Goal: Task Accomplishment & Management: Use online tool/utility

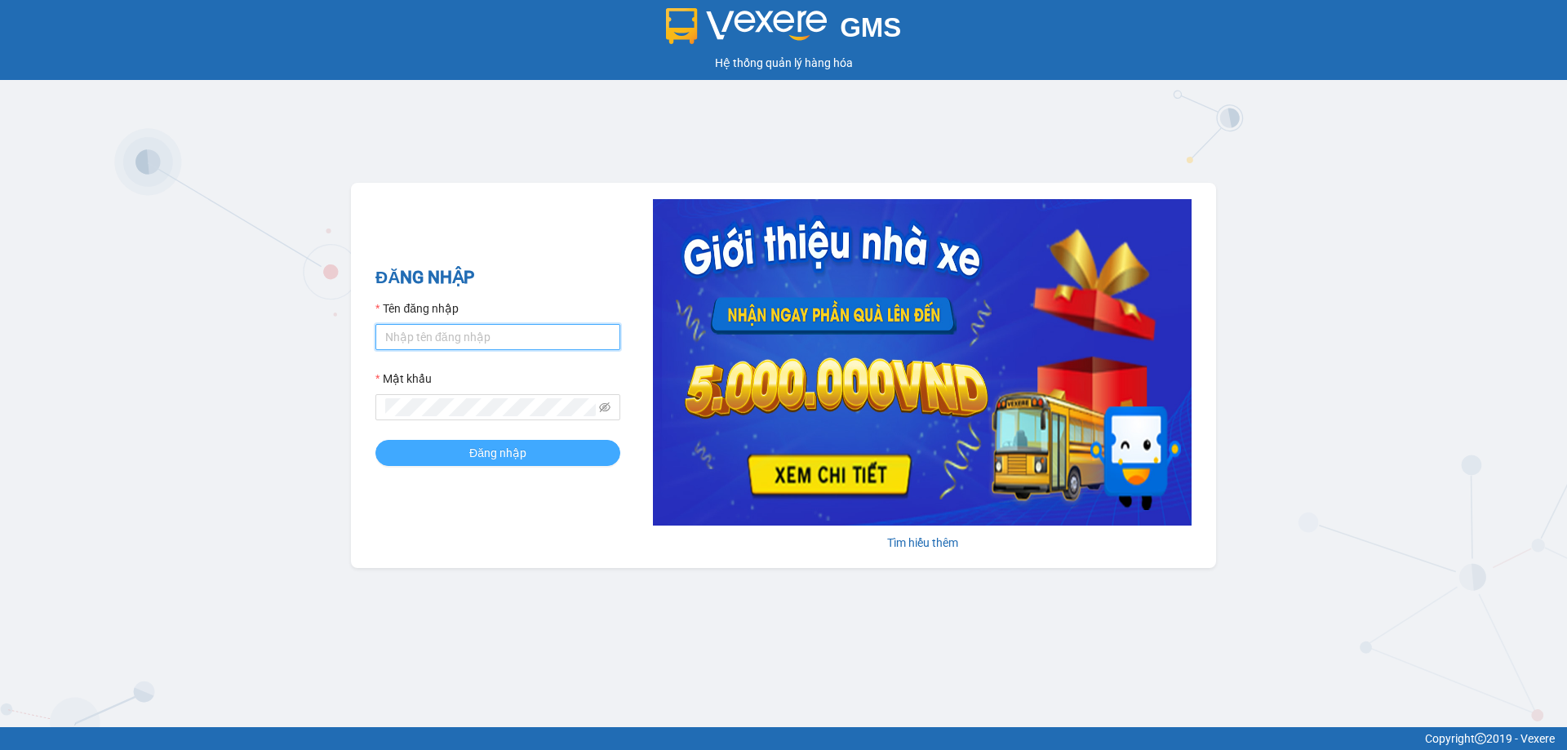
type input "nhatmd.ct"
click at [445, 450] on button "Đăng nhập" at bounding box center [497, 453] width 245 height 26
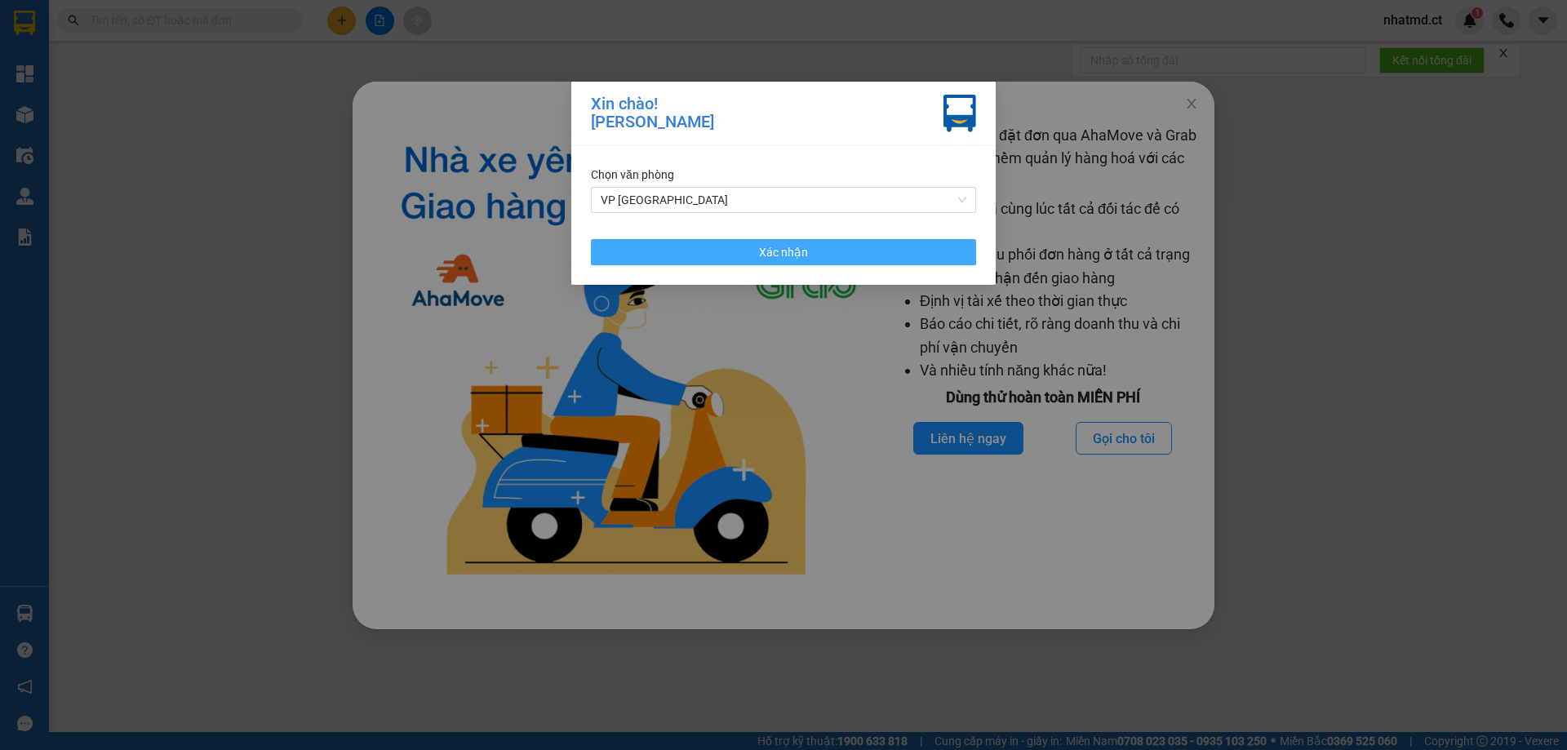
click at [779, 239] on button "Xác nhận" at bounding box center [783, 252] width 385 height 26
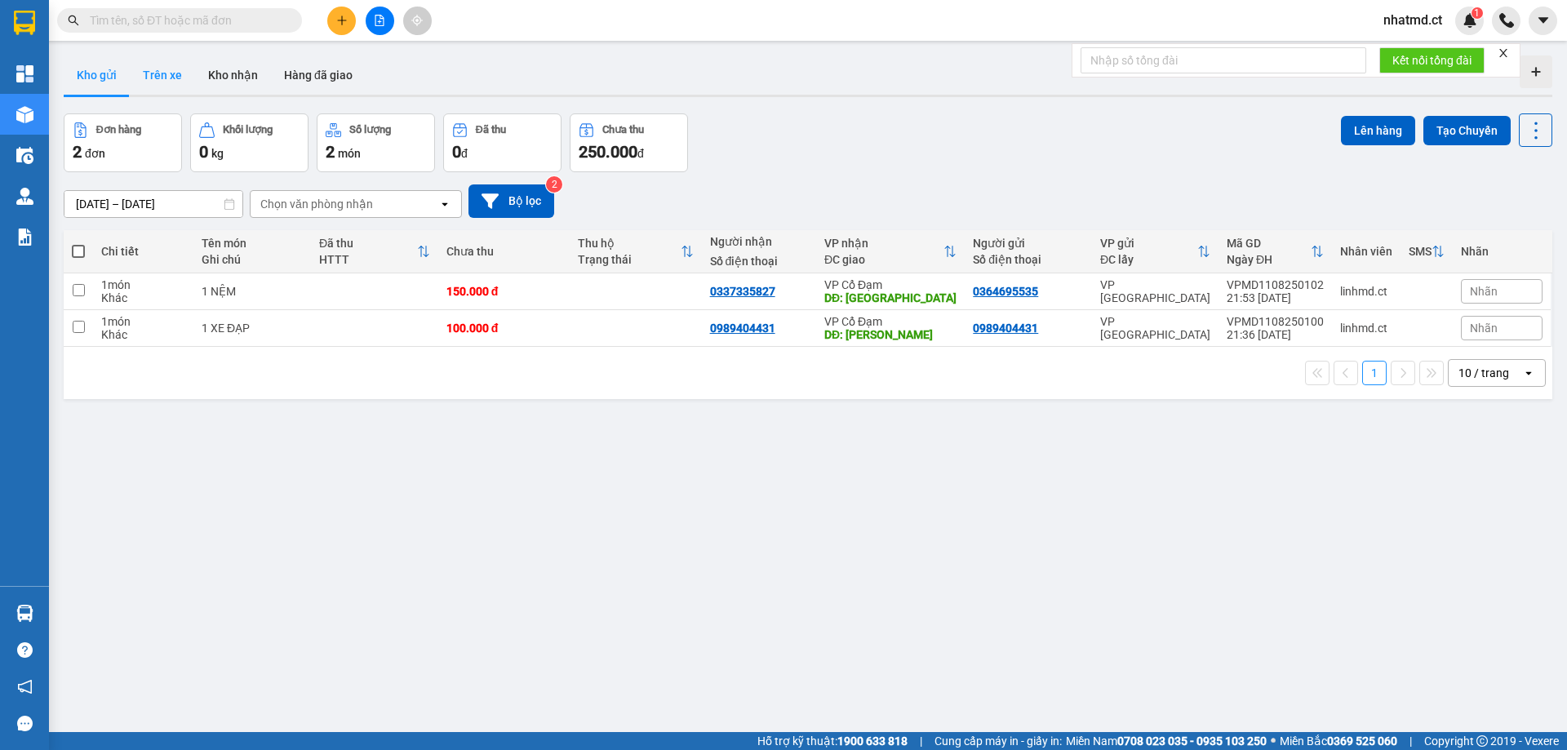
click at [169, 78] on button "Trên xe" at bounding box center [162, 74] width 65 height 39
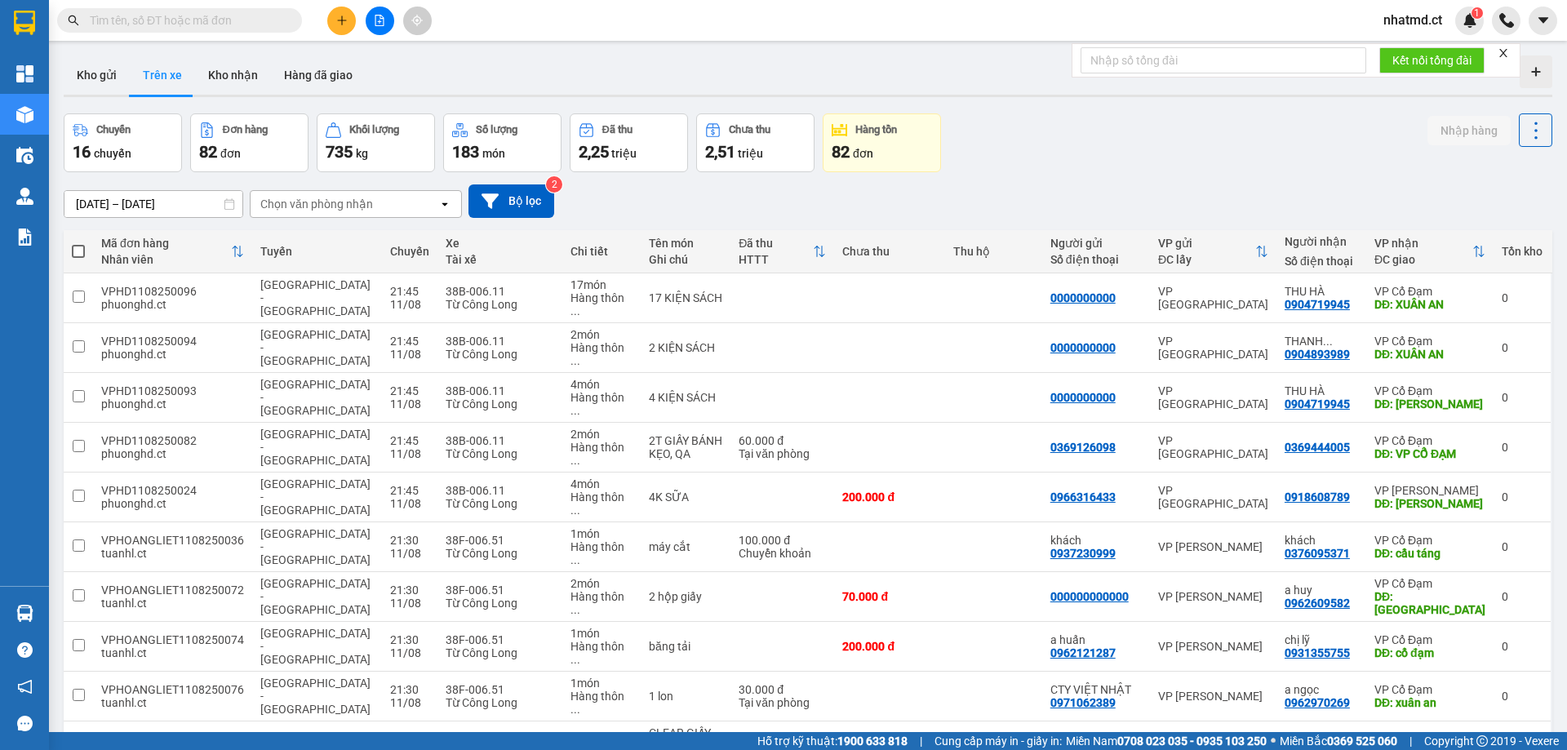
click at [321, 210] on div "Chọn văn phòng nhận" at bounding box center [316, 204] width 113 height 16
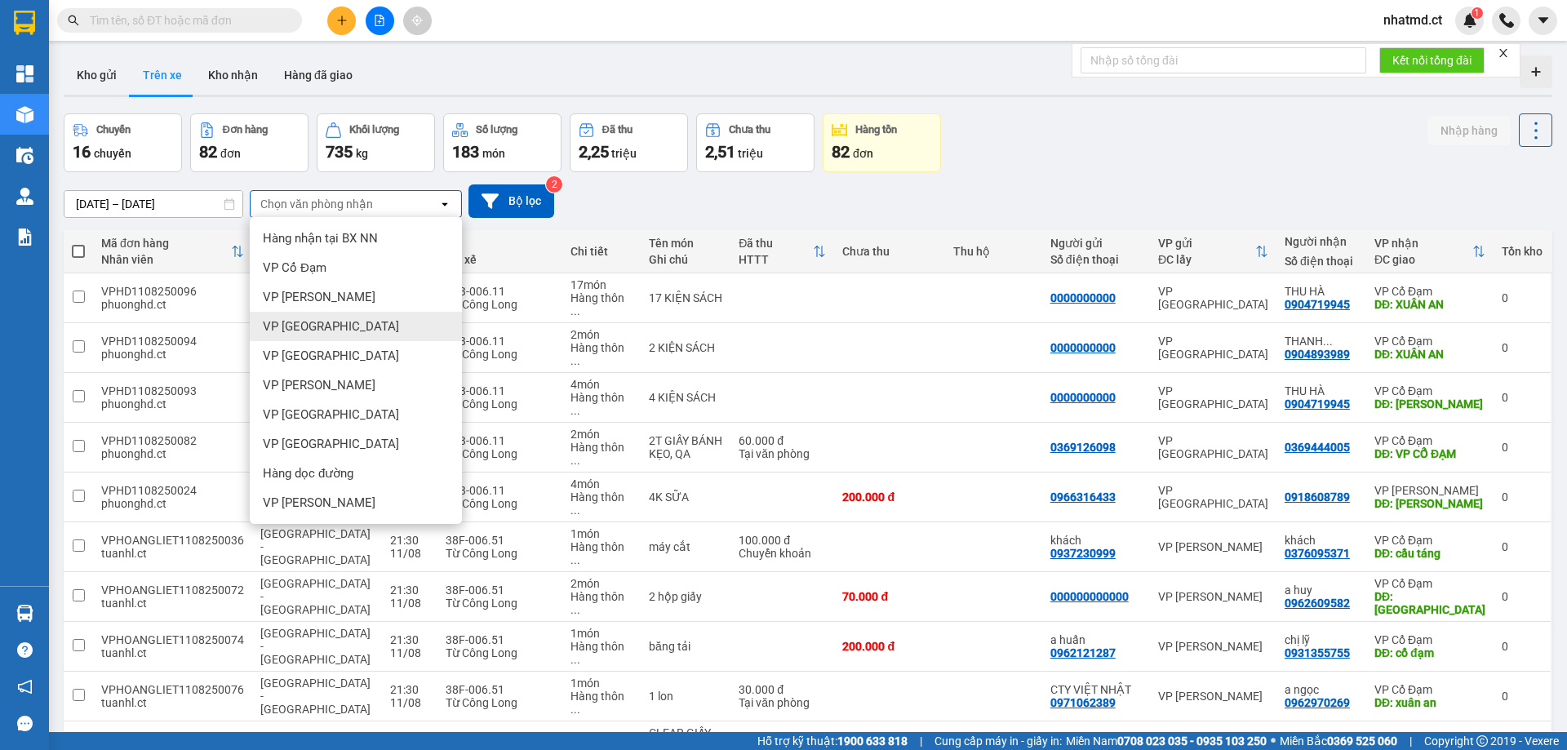
click at [309, 325] on span "VP [GEOGRAPHIC_DATA]" at bounding box center [331, 326] width 136 height 16
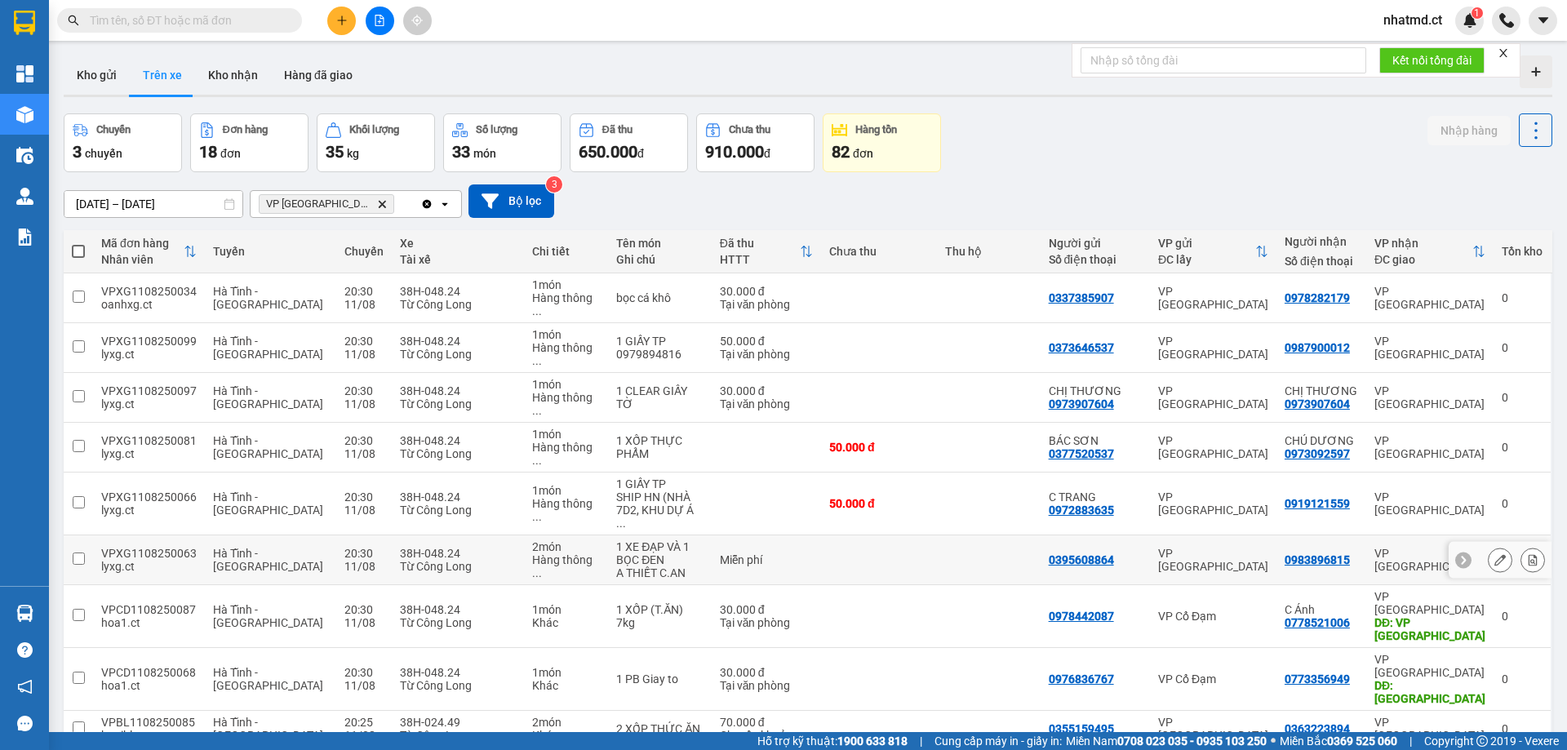
scroll to position [75, 0]
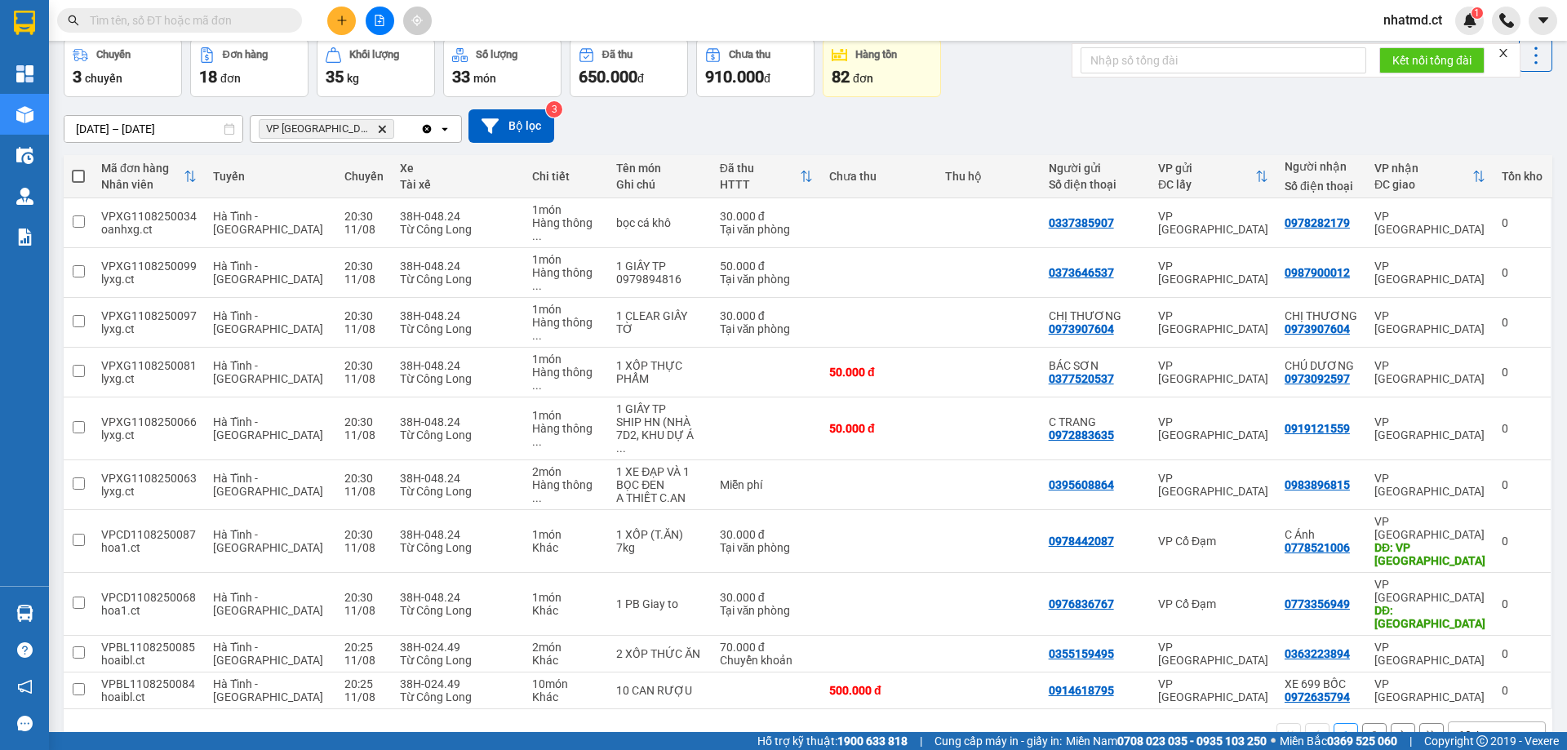
click at [1478, 709] on div "1 2 10 / trang open" at bounding box center [808, 735] width 1488 height 52
click at [1481, 727] on div "10 / trang" at bounding box center [1483, 735] width 51 height 16
click at [1475, 601] on ul "5 / trang 10 / trang 20 / trang 50 / trang 80 / trang 100 / trang" at bounding box center [1484, 508] width 98 height 189
click at [1475, 589] on span "100 / trang" at bounding box center [1477, 582] width 59 height 16
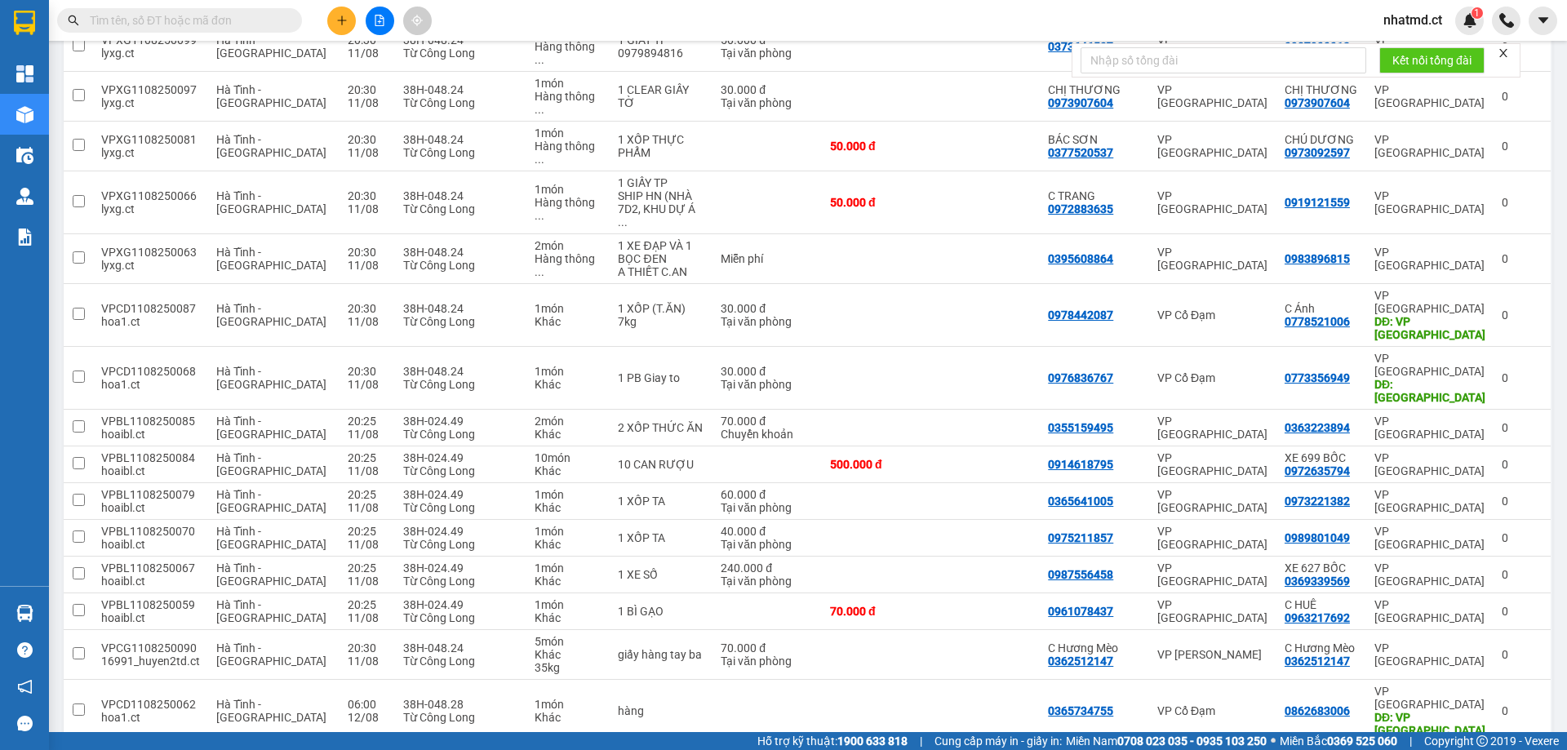
scroll to position [321, 0]
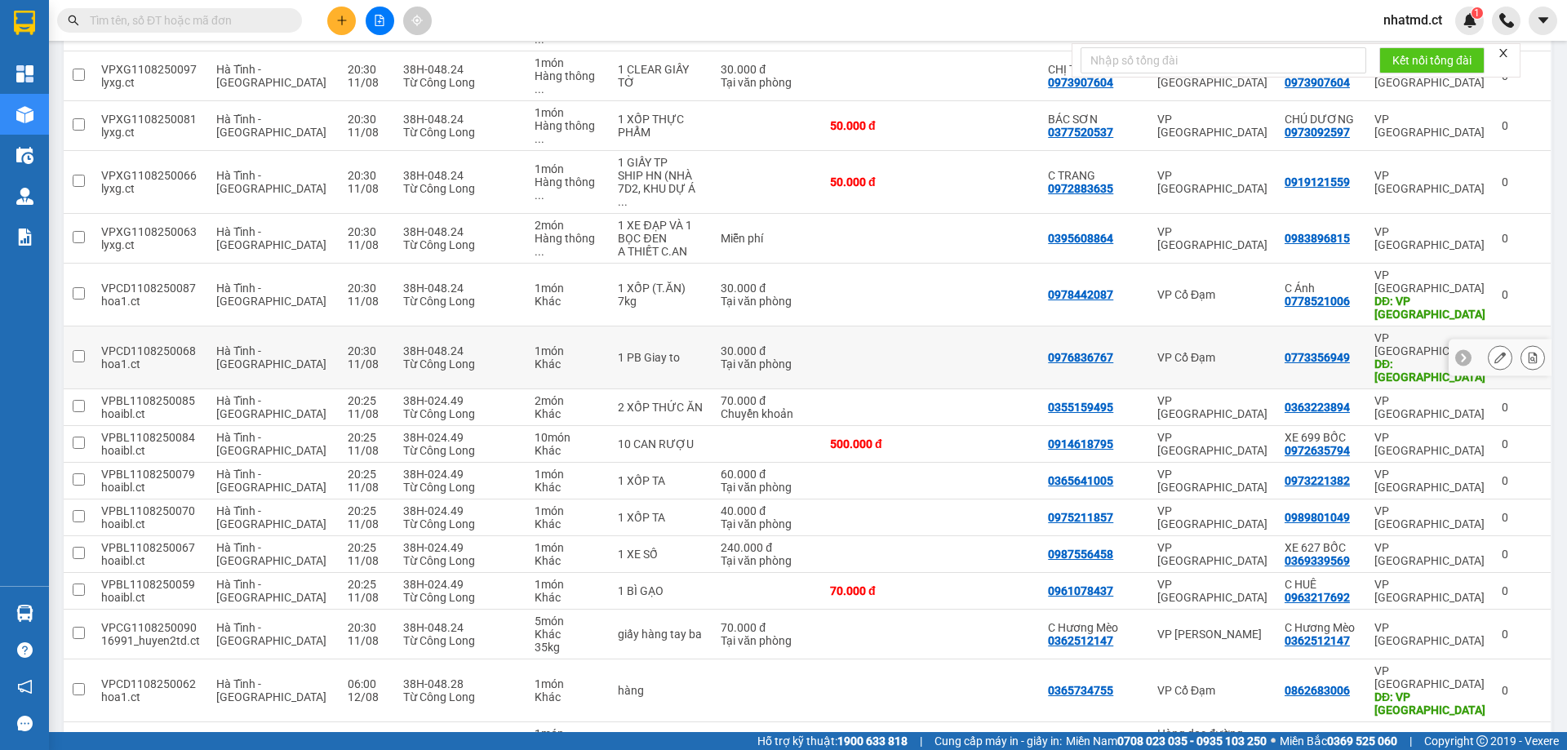
click at [995, 326] on td at bounding box center [988, 357] width 103 height 63
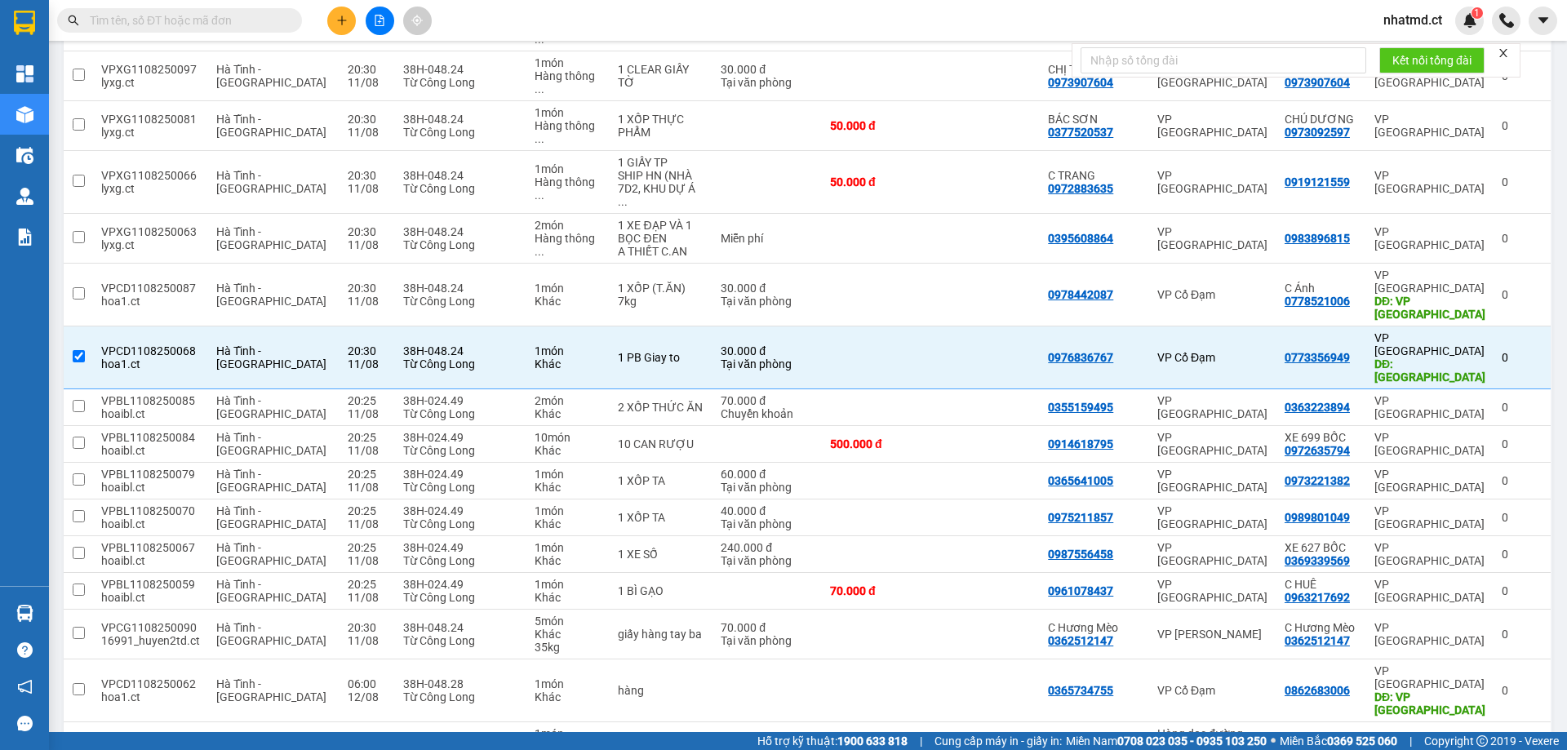
scroll to position [0, 0]
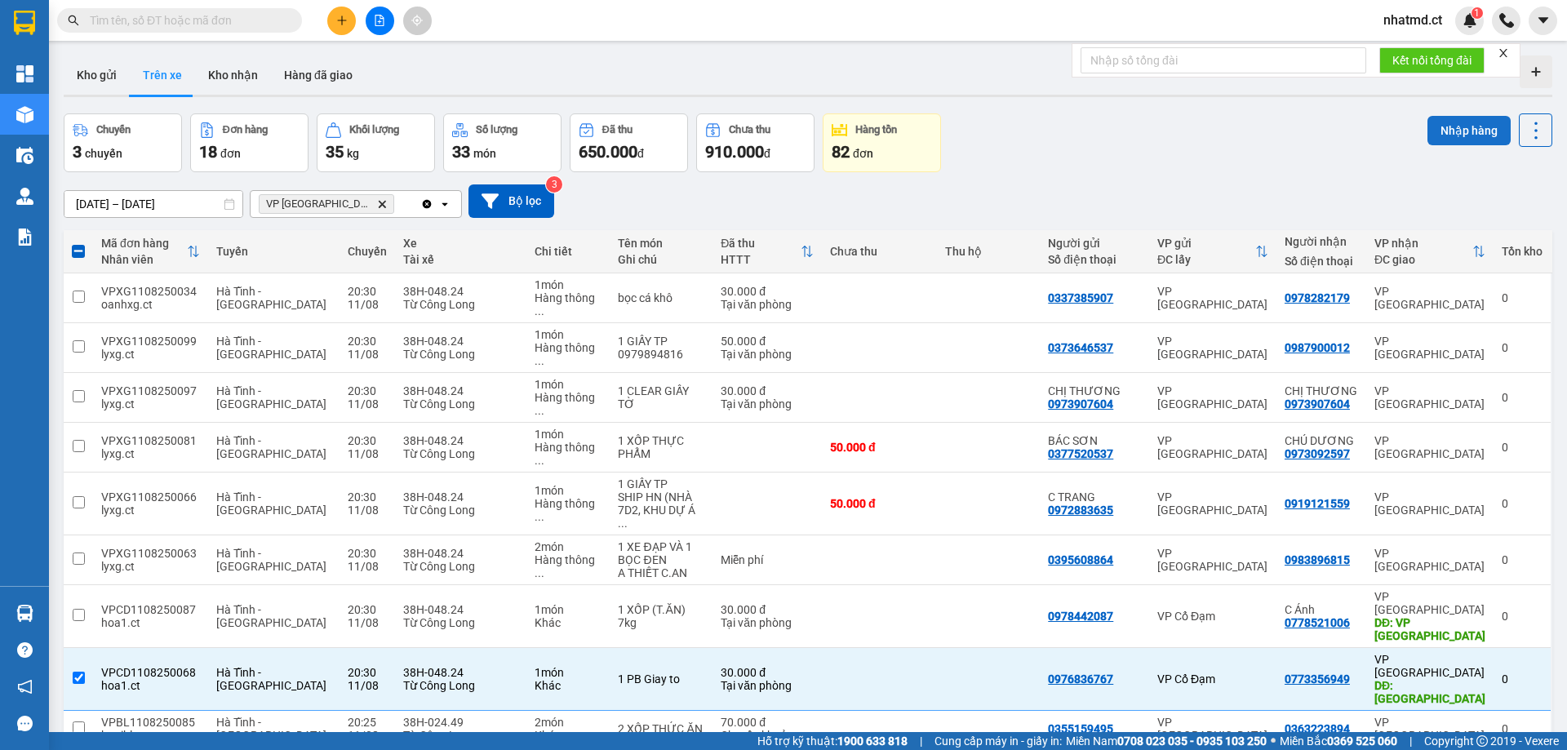
click at [1460, 141] on button "Nhập hàng" at bounding box center [1468, 130] width 83 height 29
checkbox input "false"
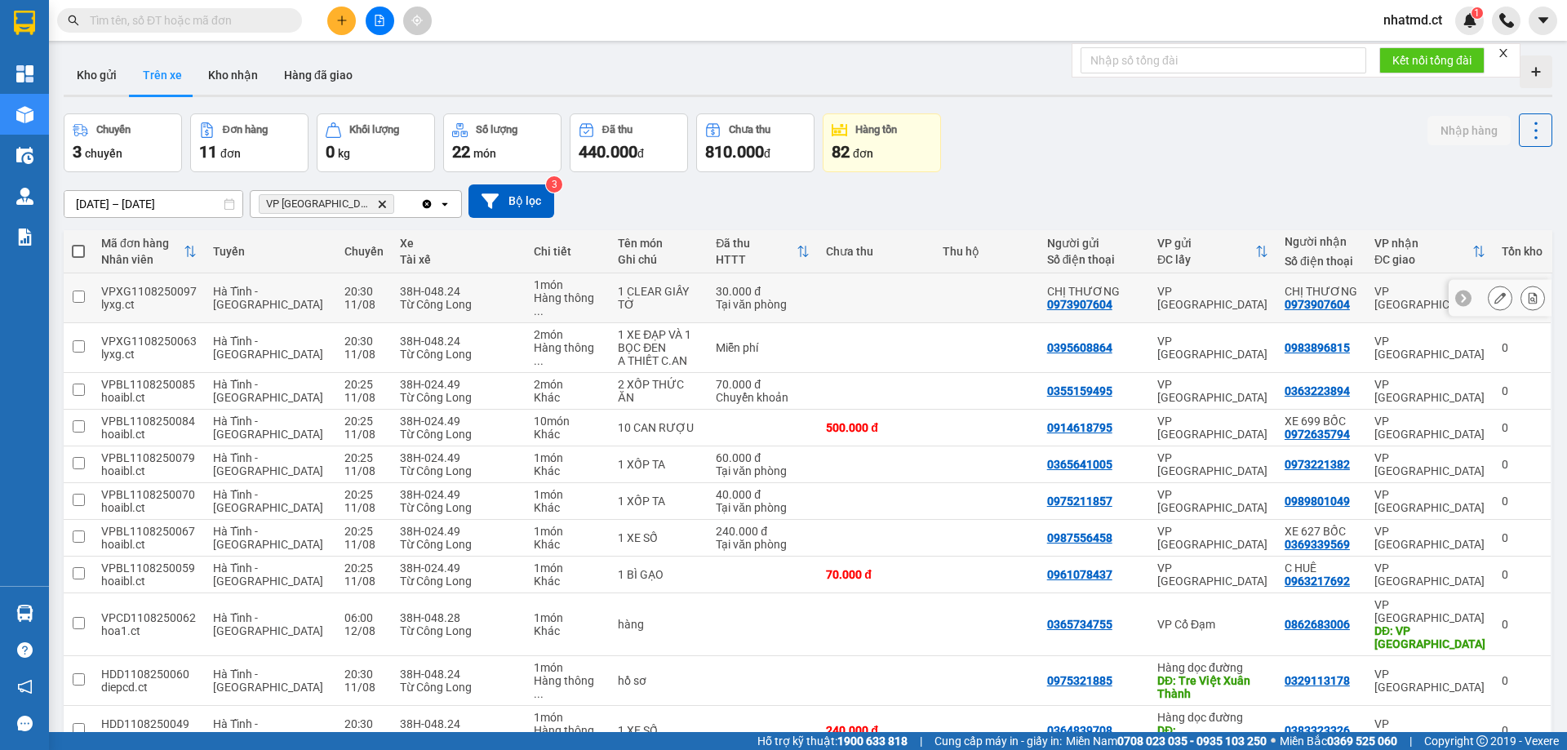
click at [939, 293] on td at bounding box center [986, 298] width 104 height 50
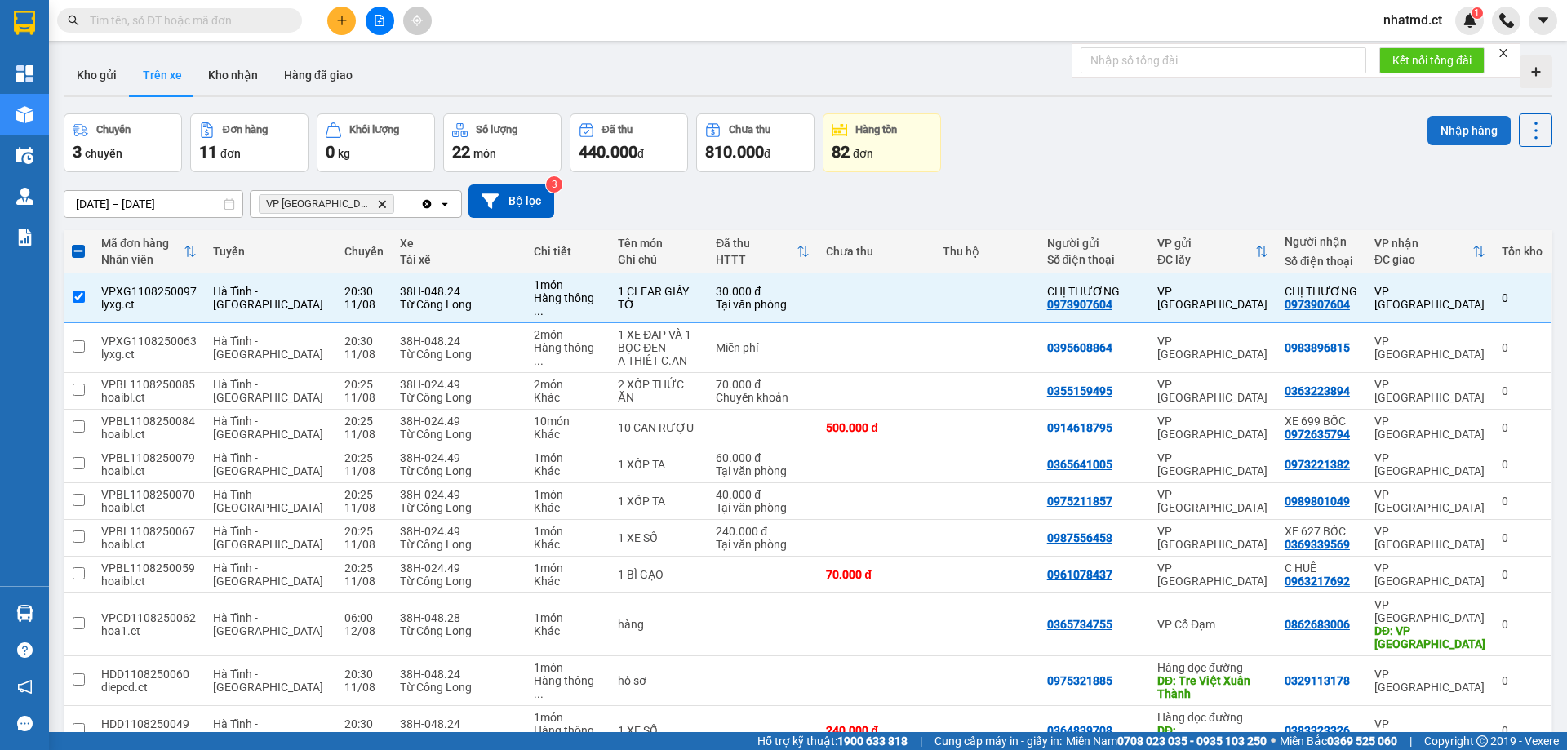
click at [1439, 126] on button "Nhập hàng" at bounding box center [1468, 130] width 83 height 29
checkbox input "false"
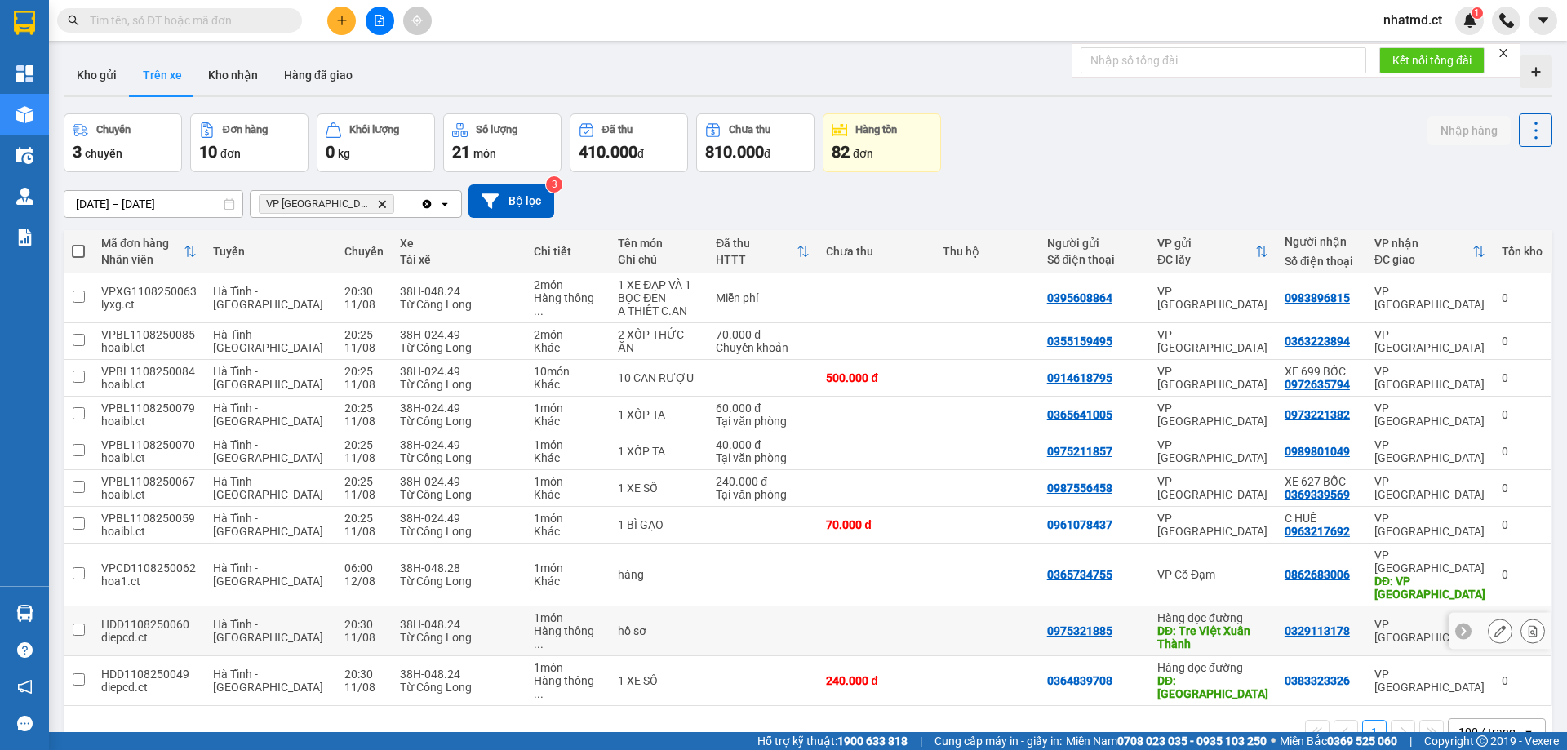
click at [753, 606] on td at bounding box center [762, 631] width 110 height 50
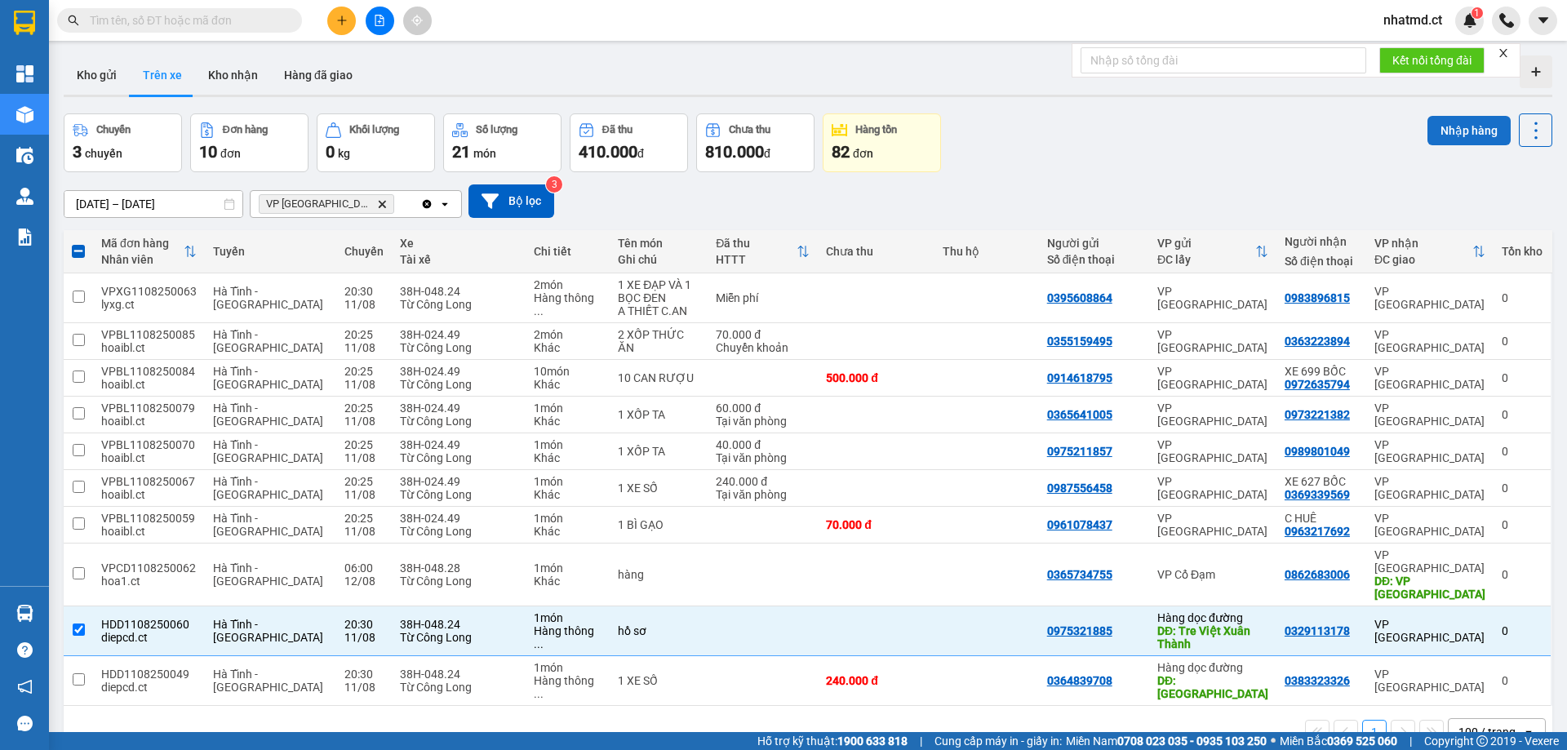
click at [1427, 126] on button "Nhập hàng" at bounding box center [1468, 130] width 83 height 29
checkbox input "false"
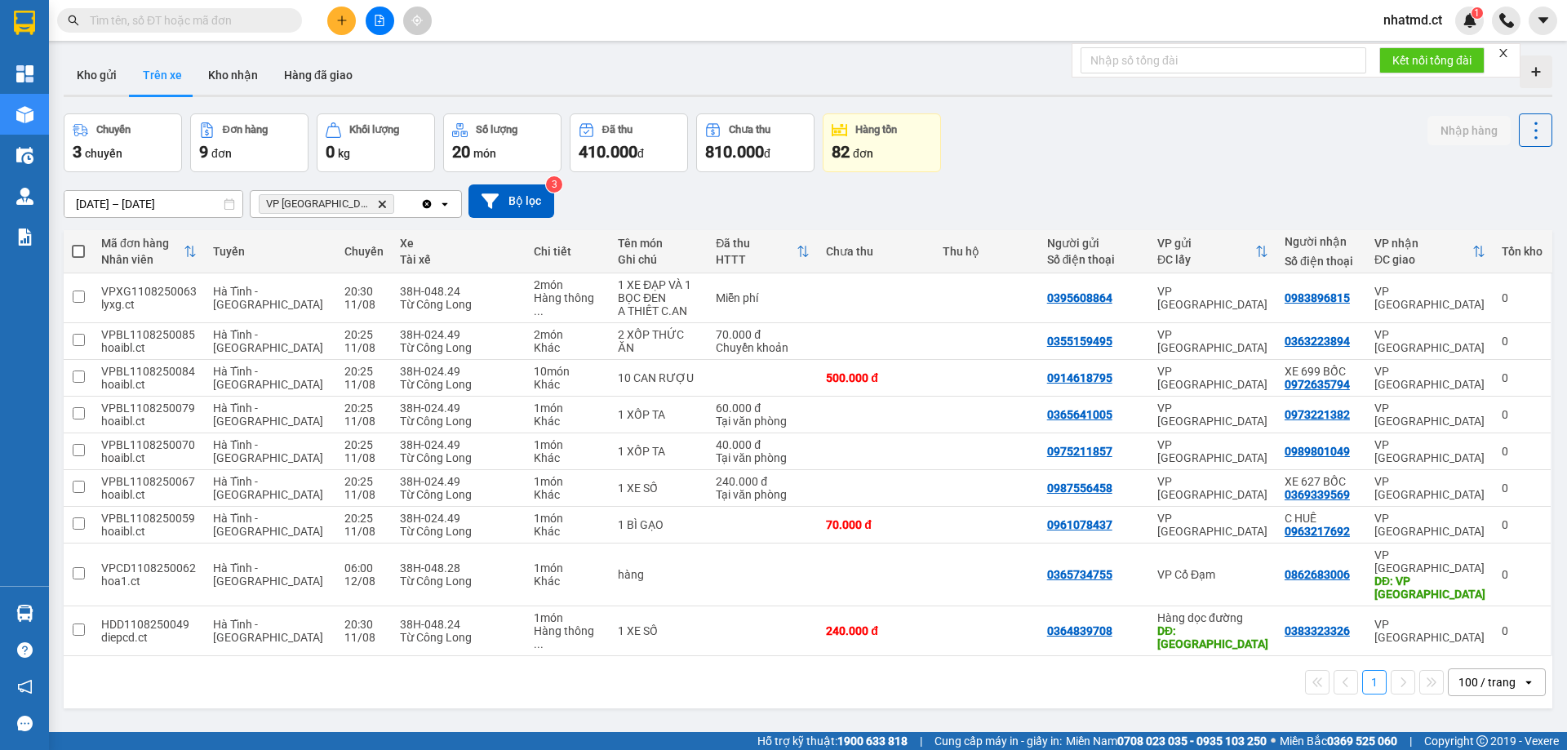
click at [184, 70] on button "Trên xe" at bounding box center [162, 74] width 65 height 39
click at [207, 68] on button "Kho nhận" at bounding box center [233, 74] width 76 height 39
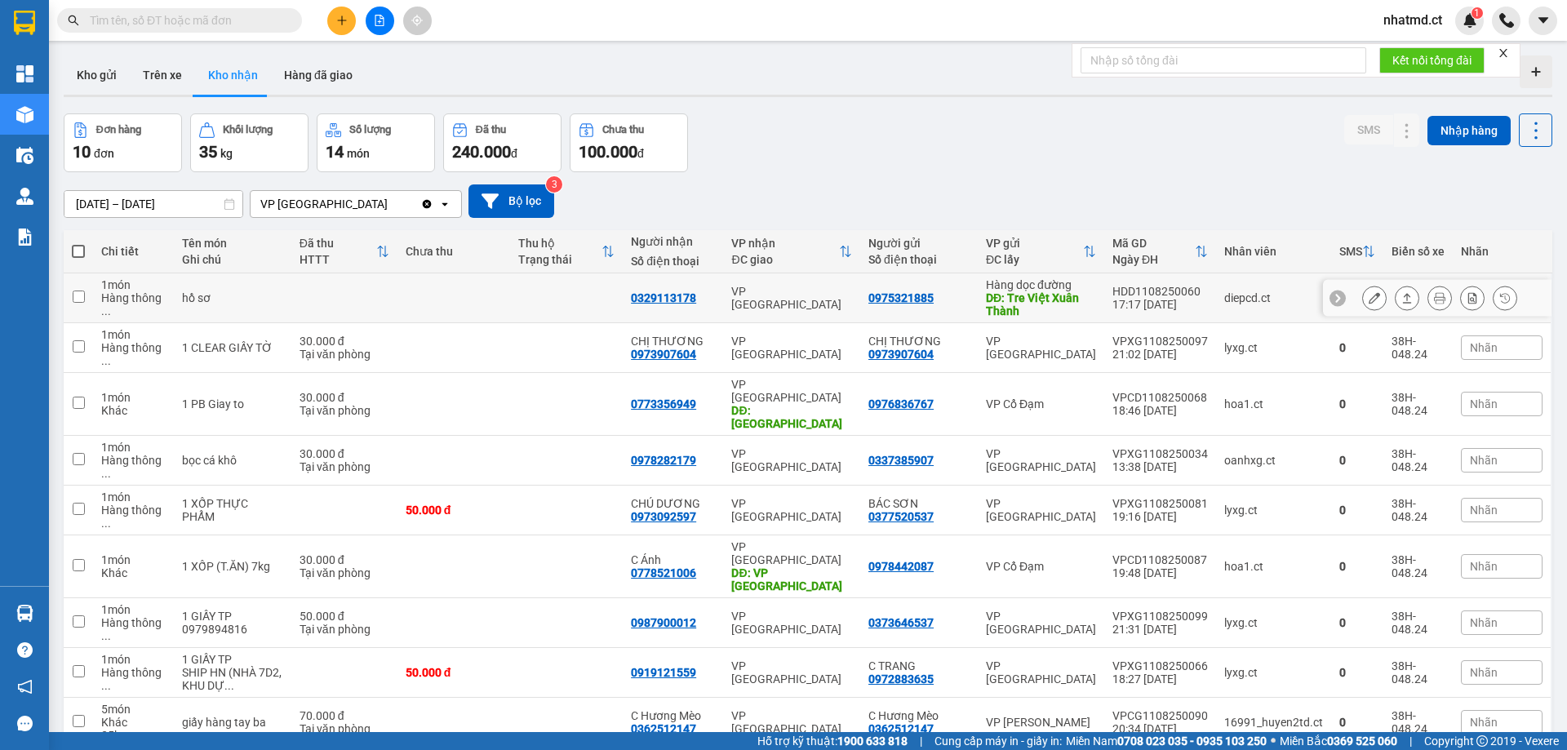
click at [484, 304] on td at bounding box center [453, 298] width 113 height 50
checkbox input "true"
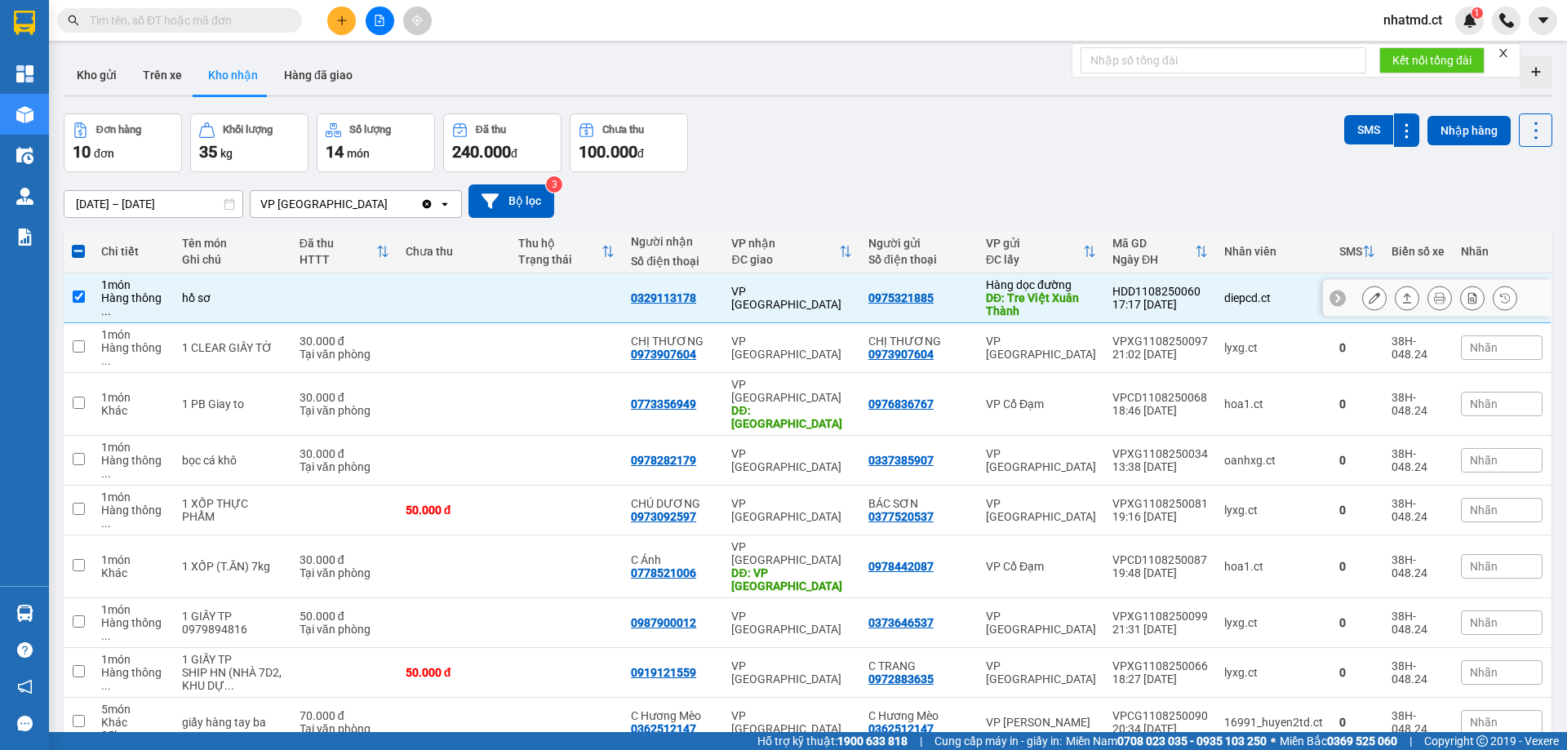
click at [1363, 298] on button at bounding box center [1374, 298] width 23 height 29
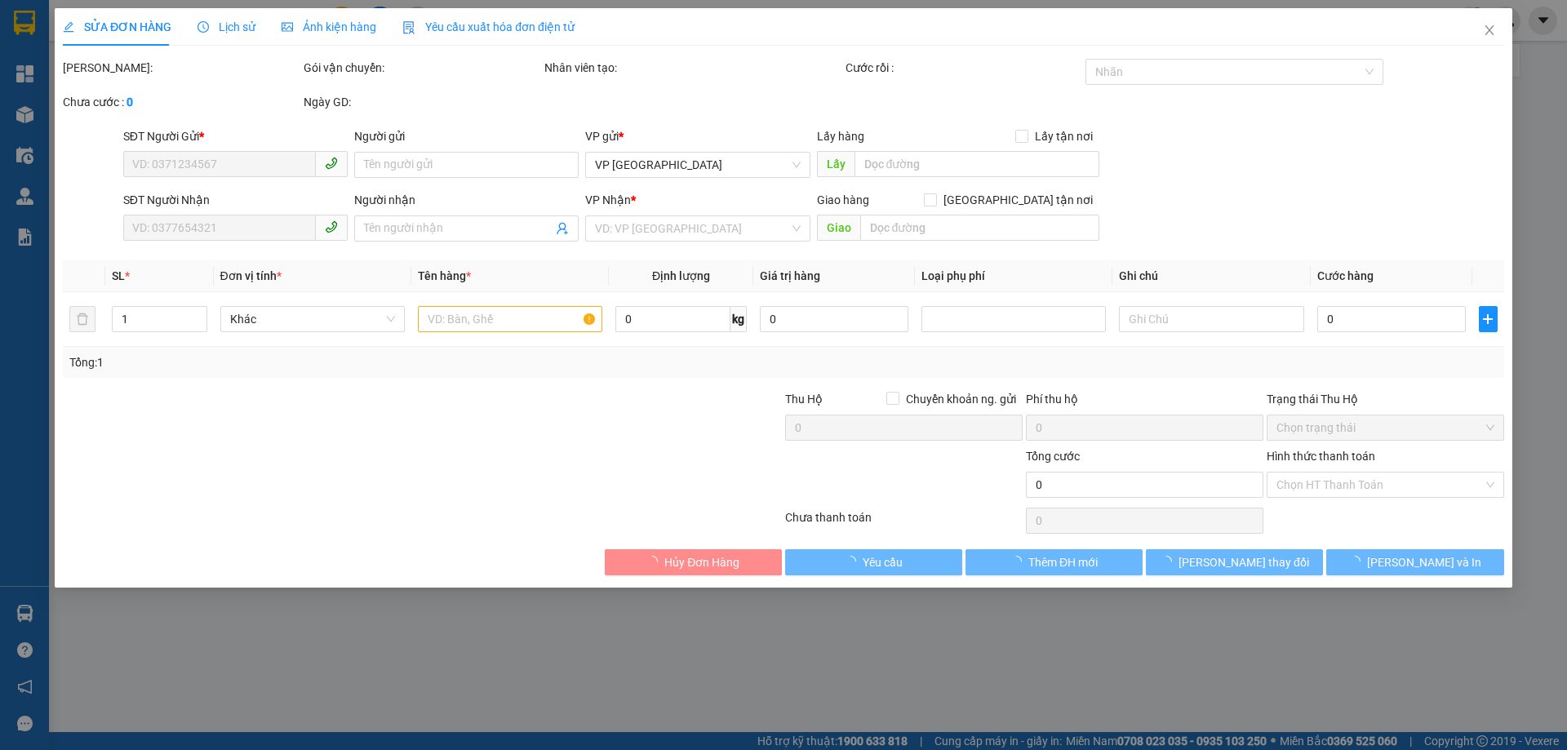
type input "0975321885"
type input "Tre Việt Xuân Thành"
type input "0329113178"
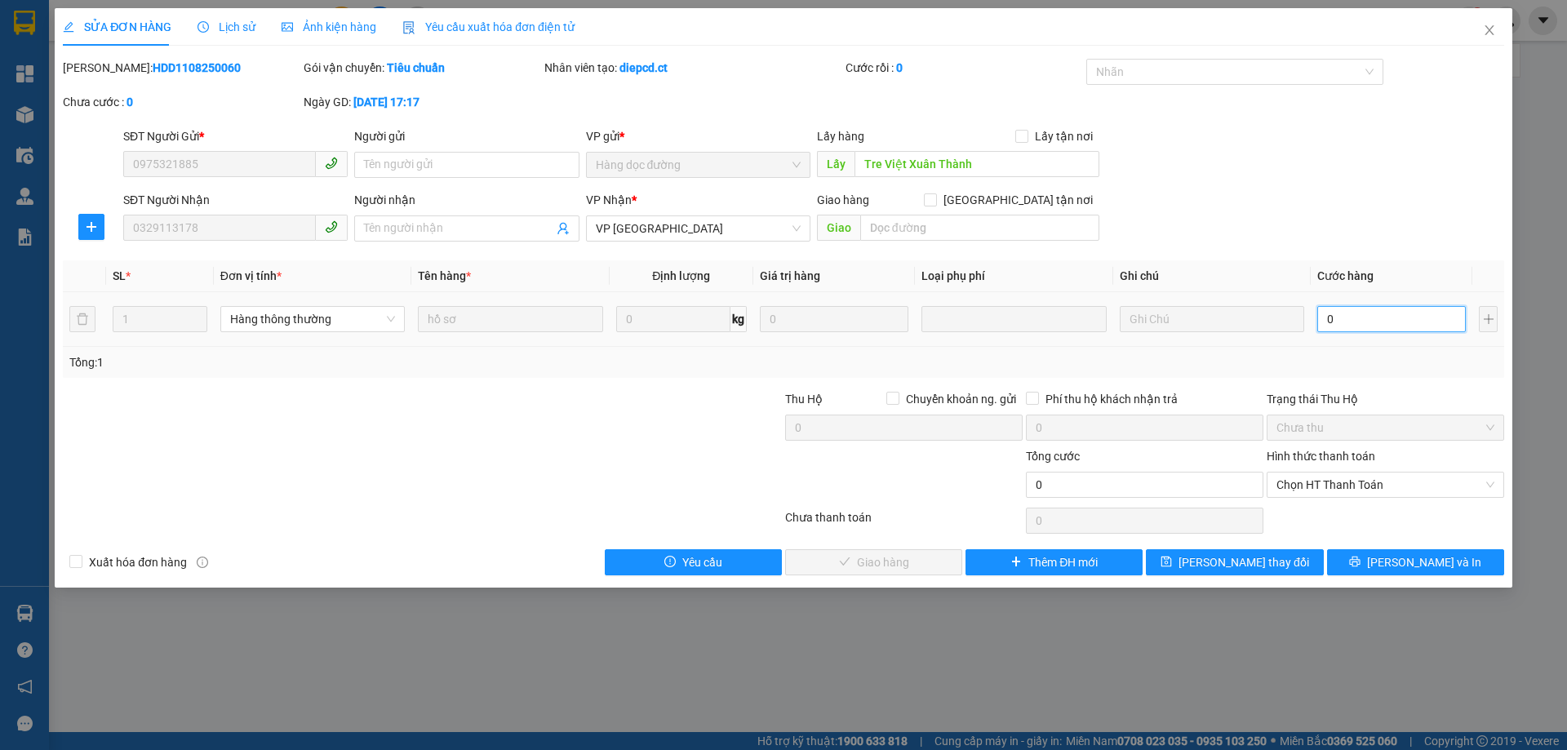
click at [1373, 317] on input "0" at bounding box center [1391, 319] width 148 height 26
type input "3"
type input "30"
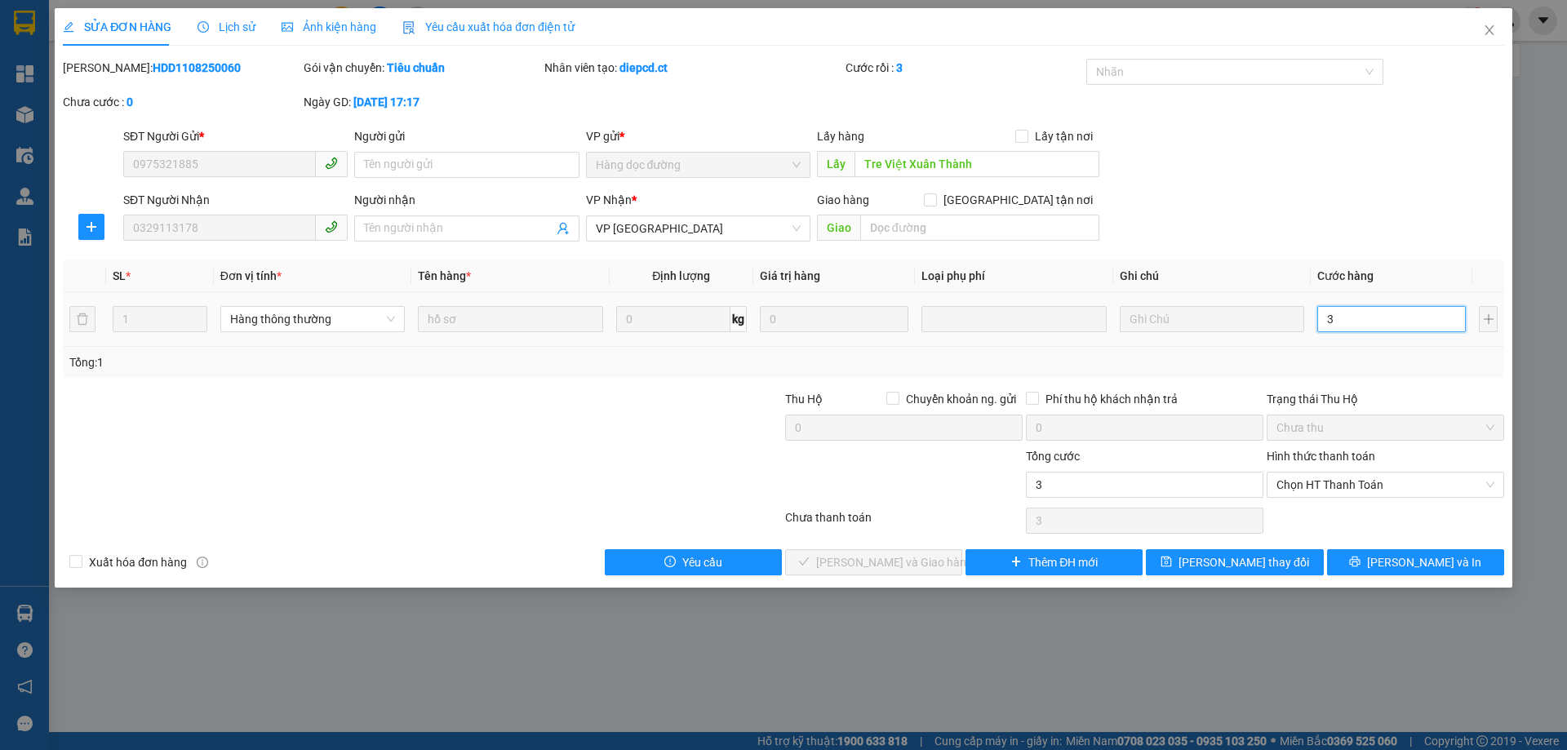
type input "30"
drag, startPoint x: 1396, startPoint y: 481, endPoint x: 1383, endPoint y: 504, distance: 26.3
click at [1396, 482] on span "Chọn HT Thanh Toán" at bounding box center [1385, 484] width 218 height 24
type input "30"
type input "30.000"
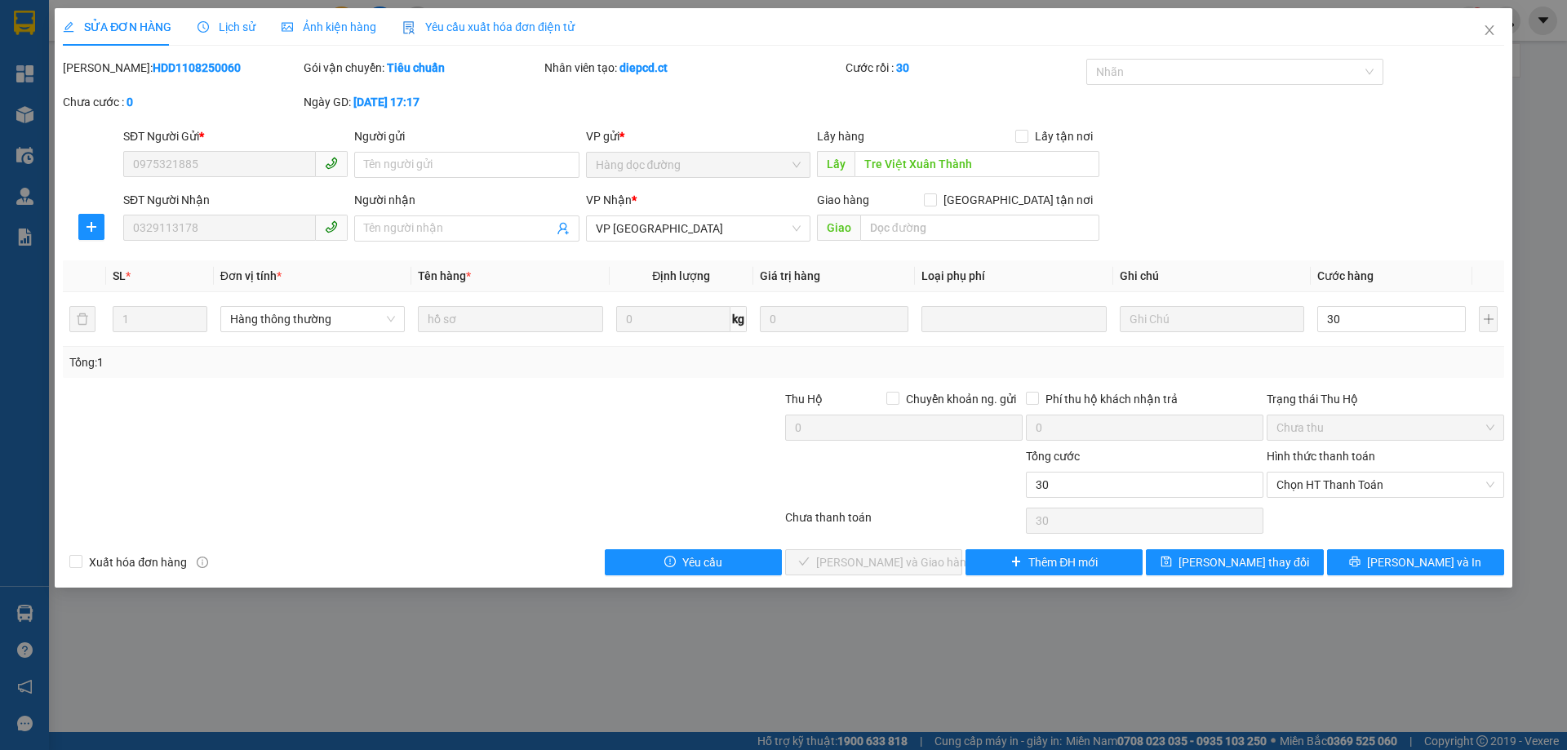
type input "30.000"
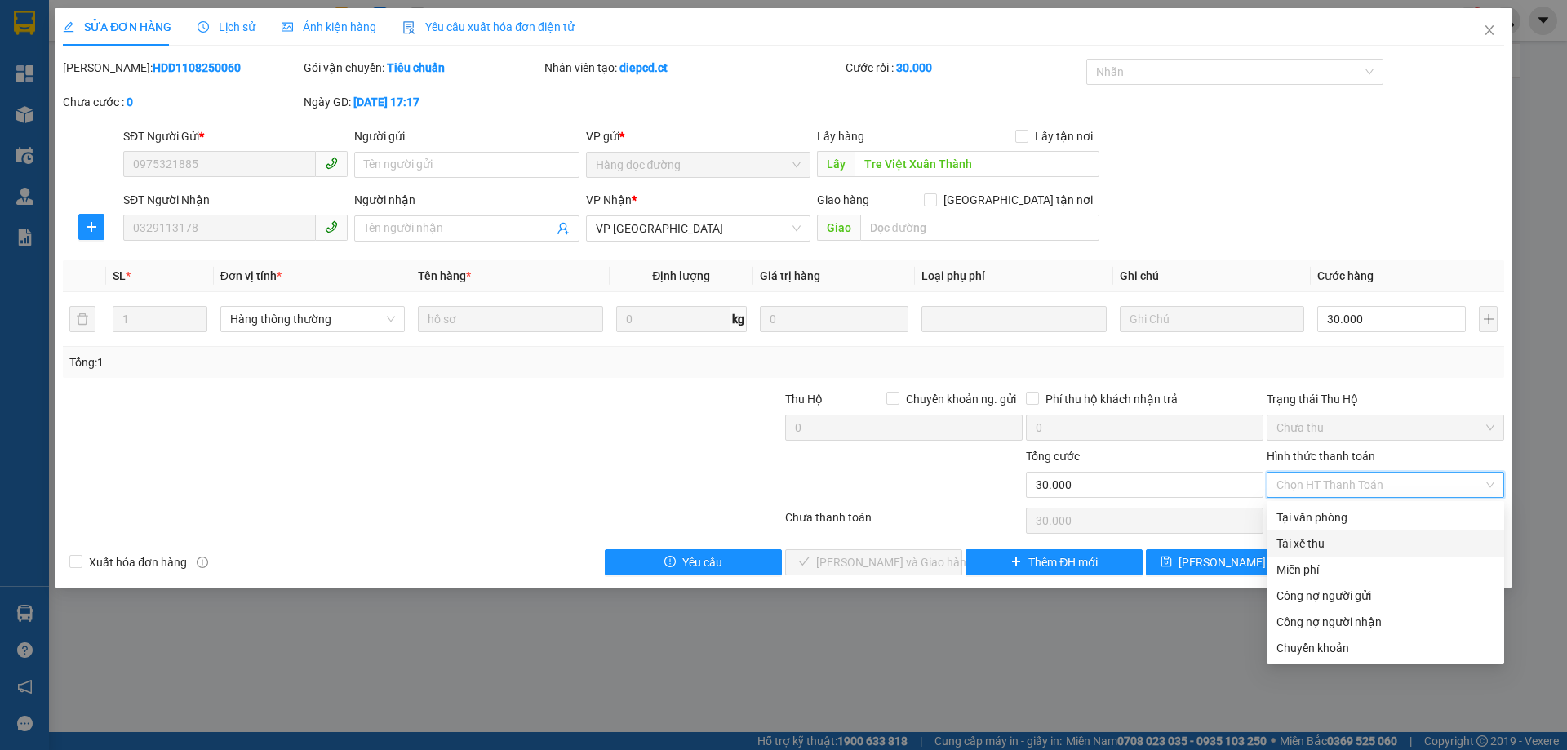
click at [1341, 542] on div "Tài xế thu" at bounding box center [1385, 543] width 218 height 18
type input "0"
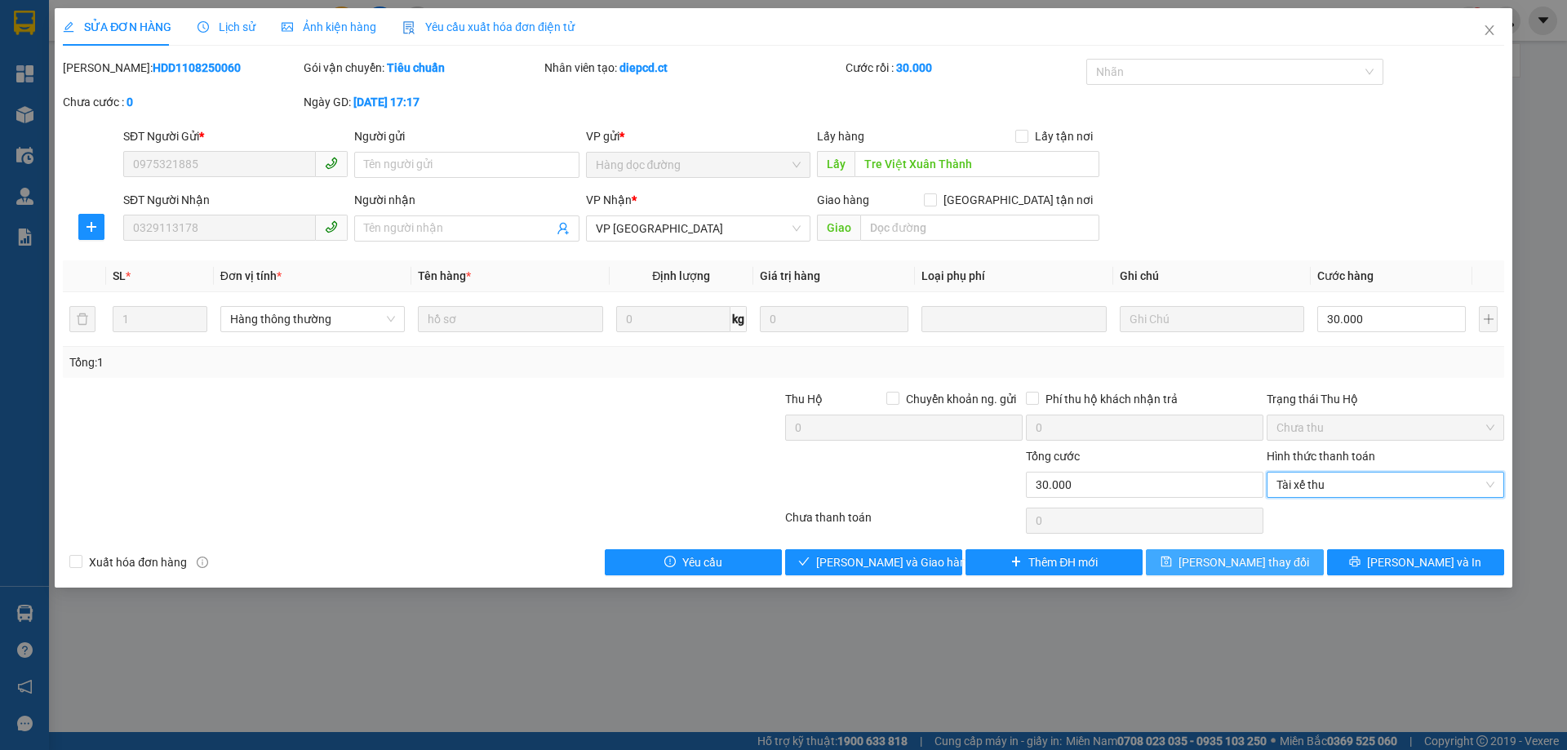
click at [1226, 574] on button "Lưu thay đổi" at bounding box center [1234, 562] width 177 height 26
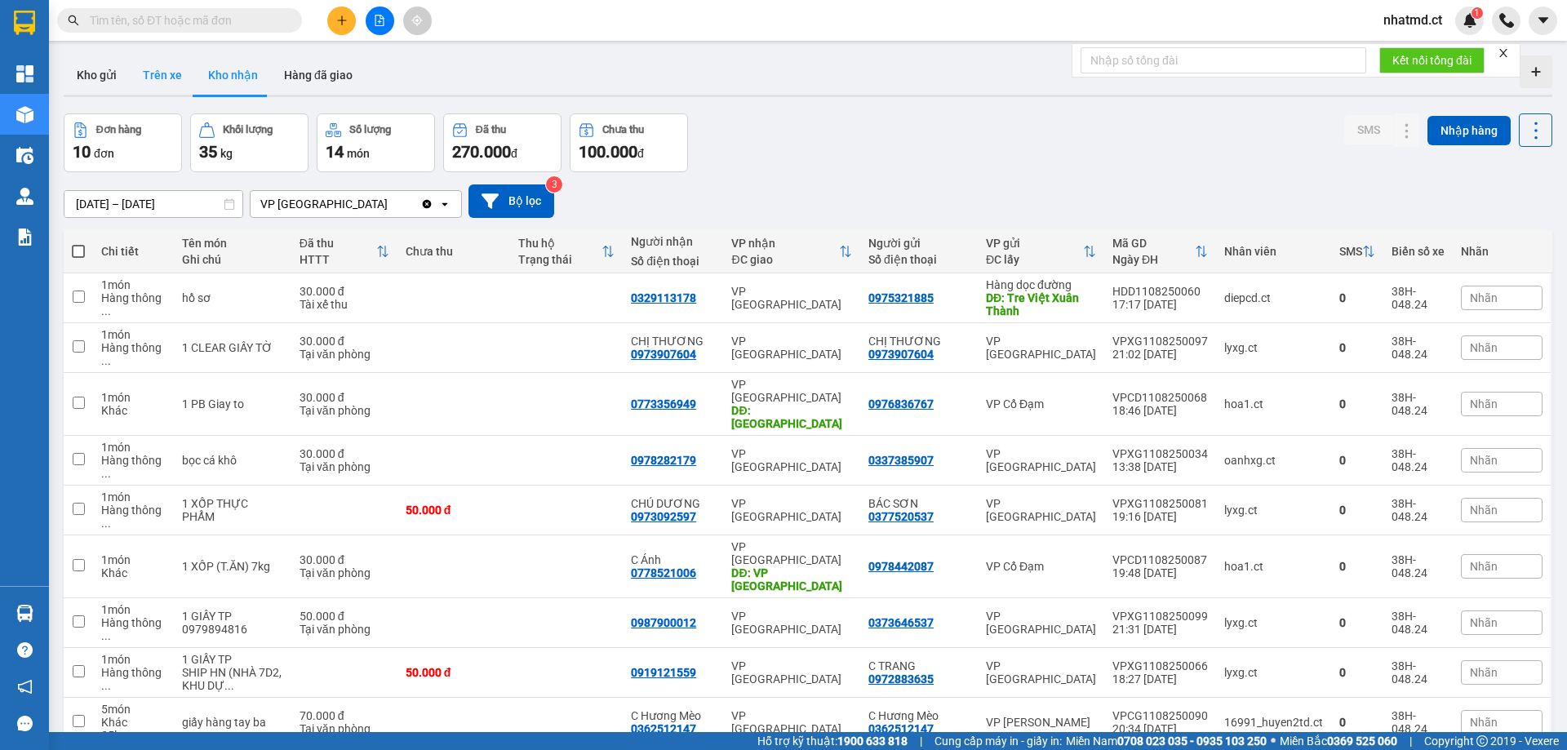
click at [154, 76] on button "Trên xe" at bounding box center [162, 74] width 65 height 39
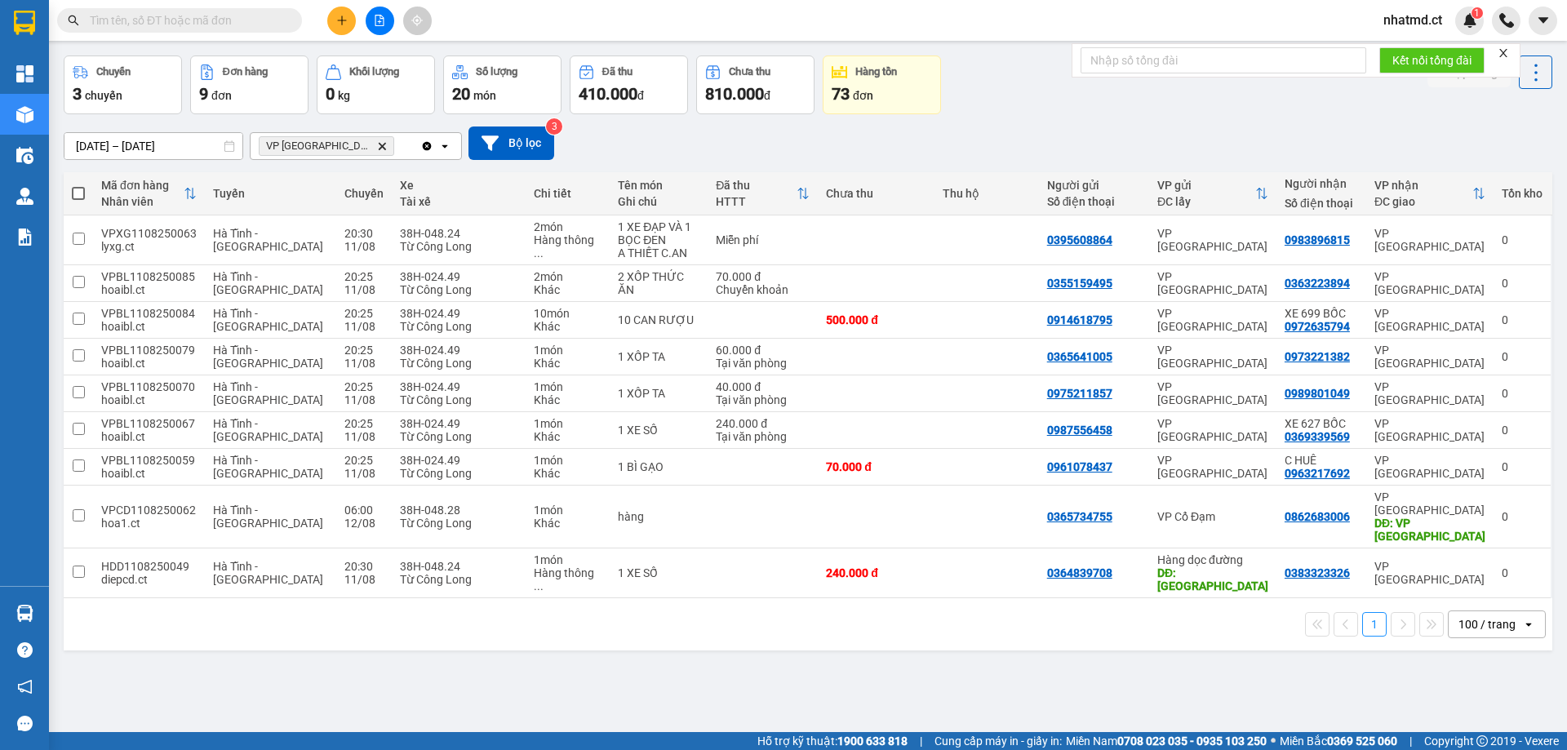
scroll to position [75, 0]
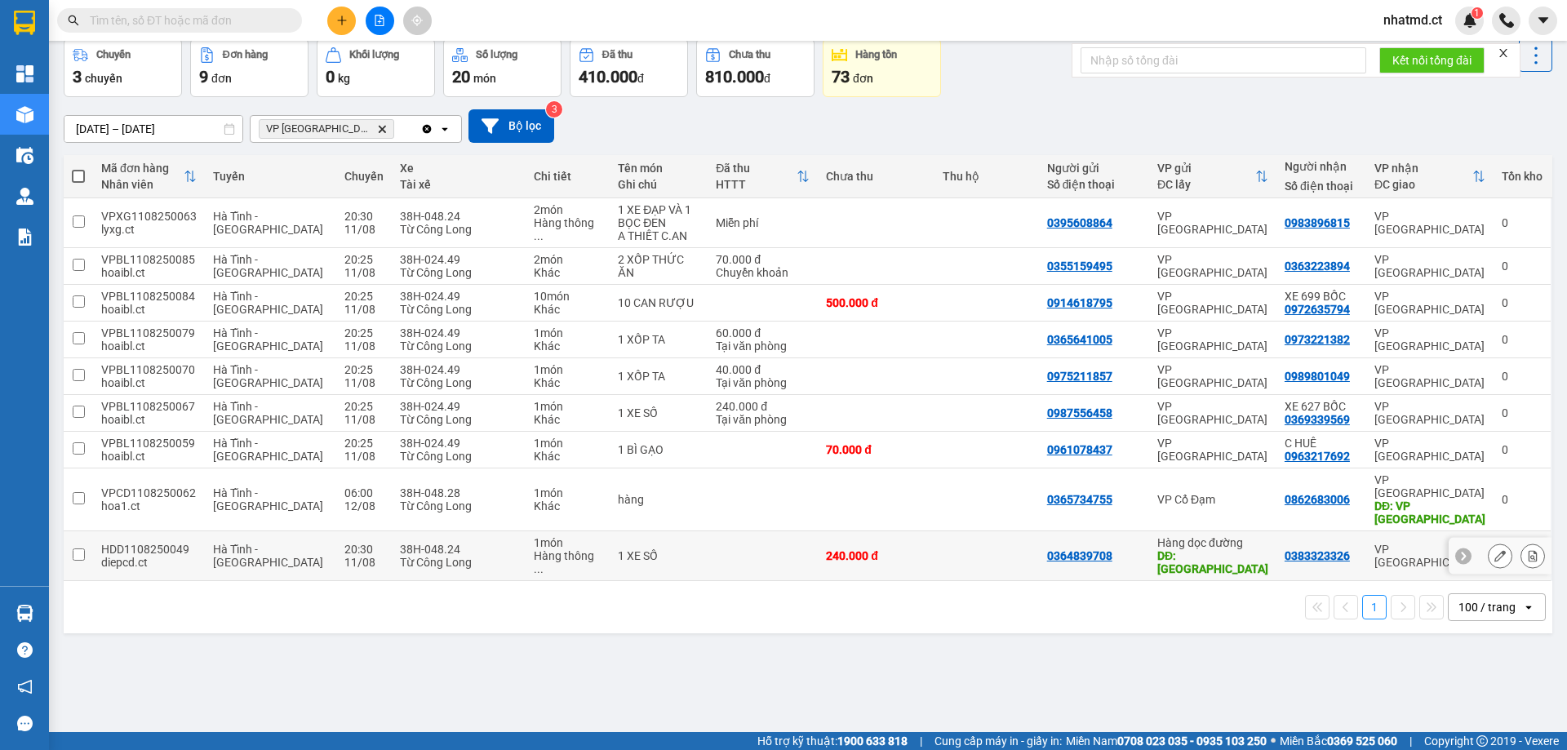
click at [785, 531] on td at bounding box center [762, 556] width 110 height 50
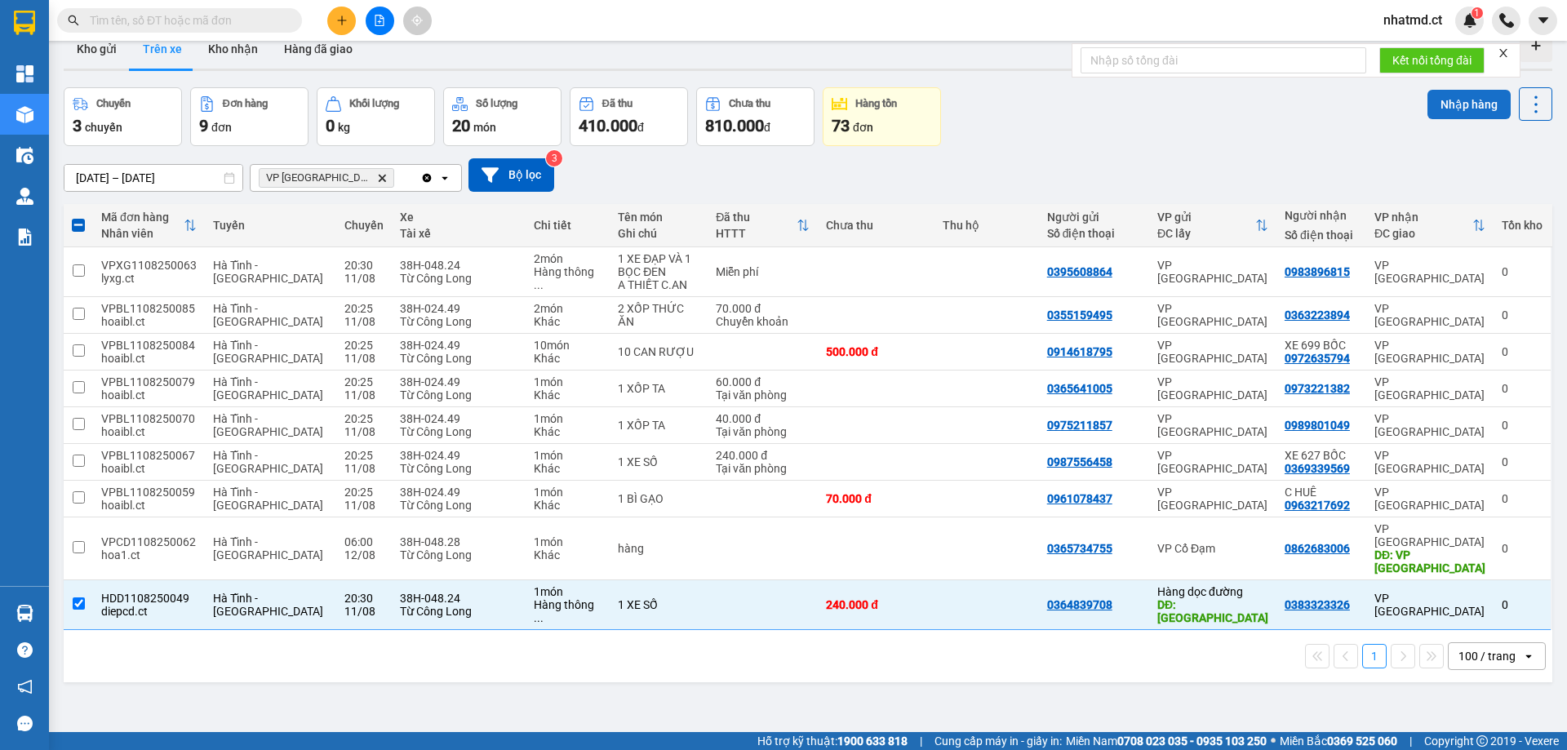
scroll to position [0, 0]
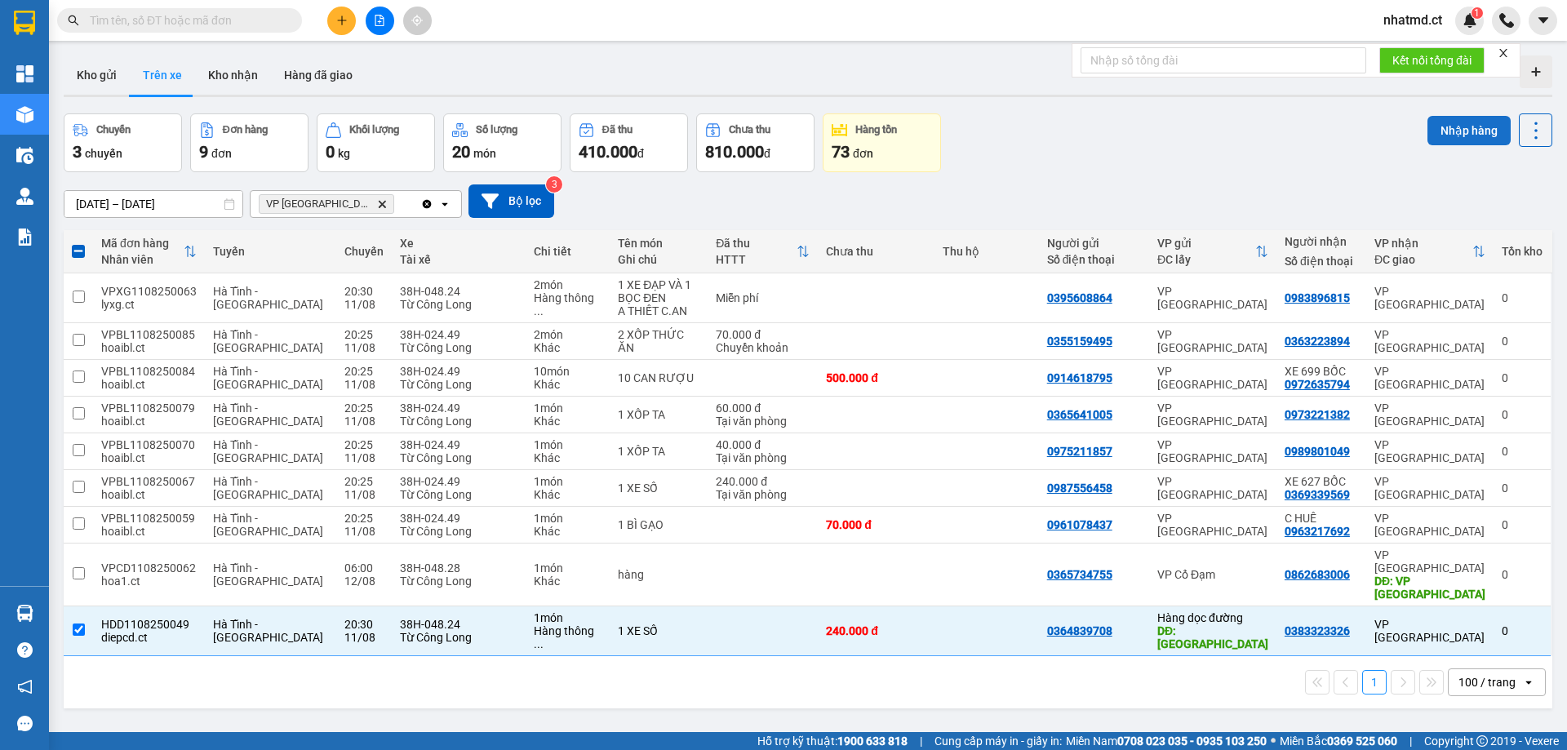
click at [1435, 136] on button "Nhập hàng" at bounding box center [1468, 130] width 83 height 29
checkbox input "false"
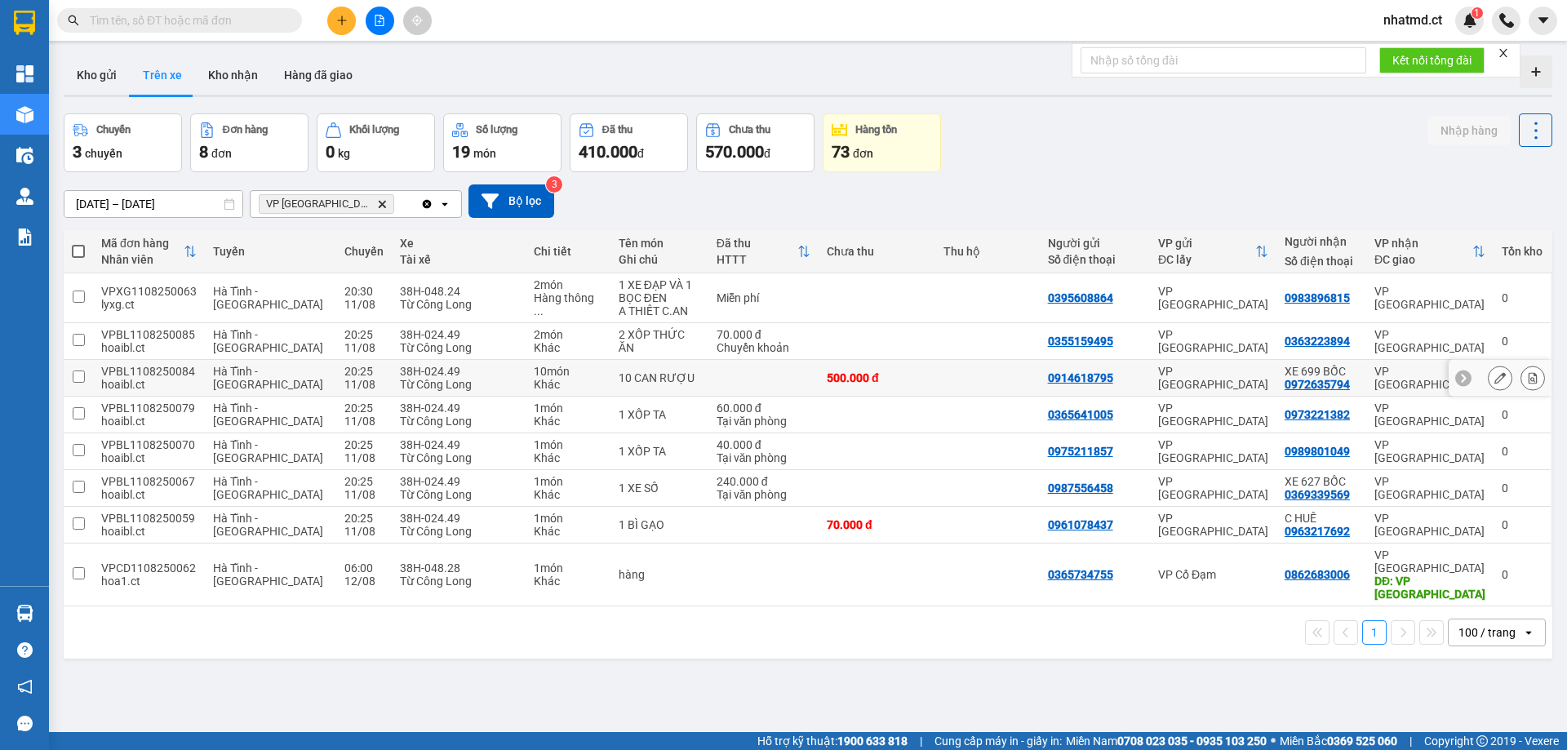
click at [629, 383] on div "10 CAN RƯỢU" at bounding box center [659, 377] width 82 height 13
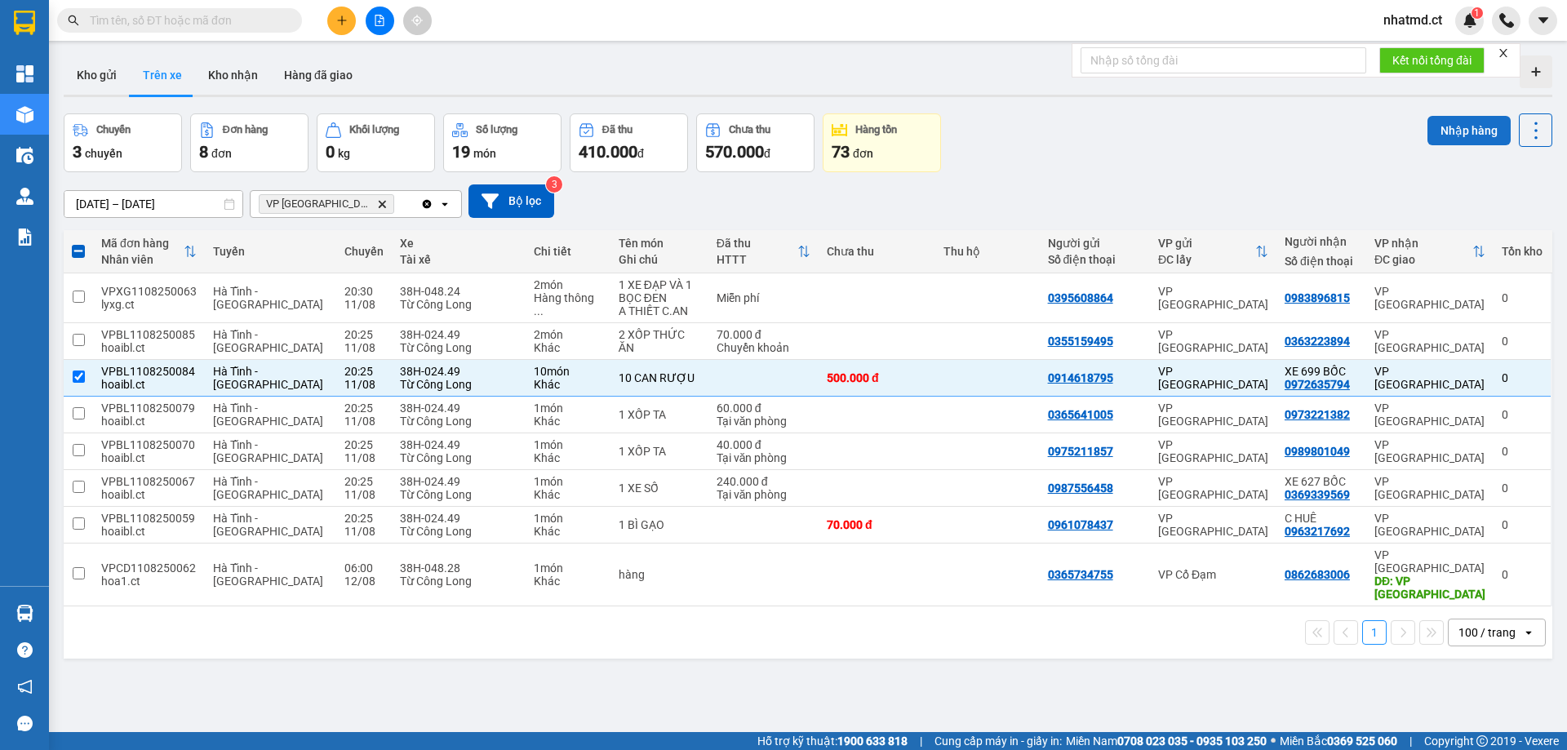
click at [1431, 138] on button "Nhập hàng" at bounding box center [1468, 130] width 83 height 29
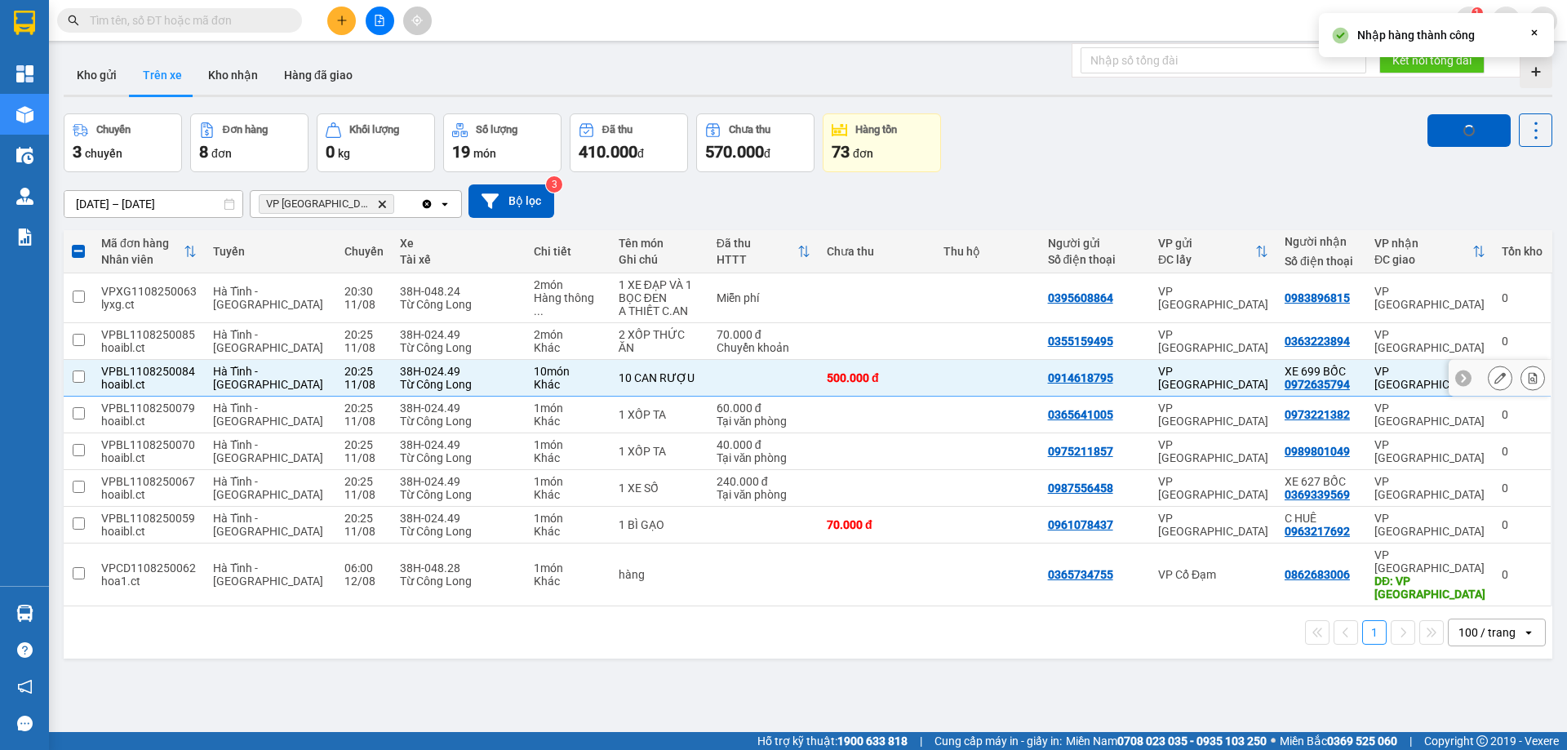
checkbox input "false"
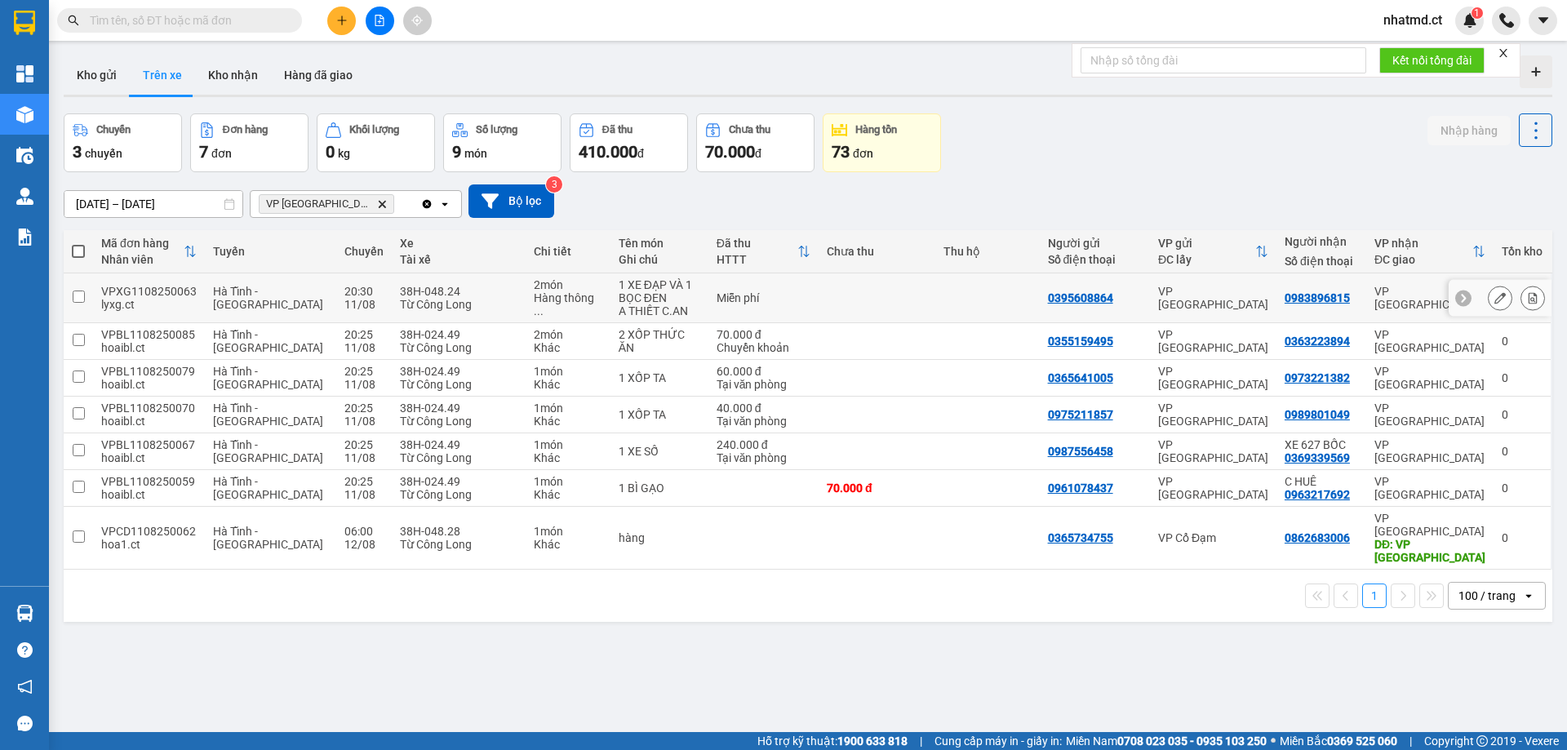
click at [619, 314] on div "A THIẾT C.AN" at bounding box center [659, 310] width 82 height 13
checkbox input "true"
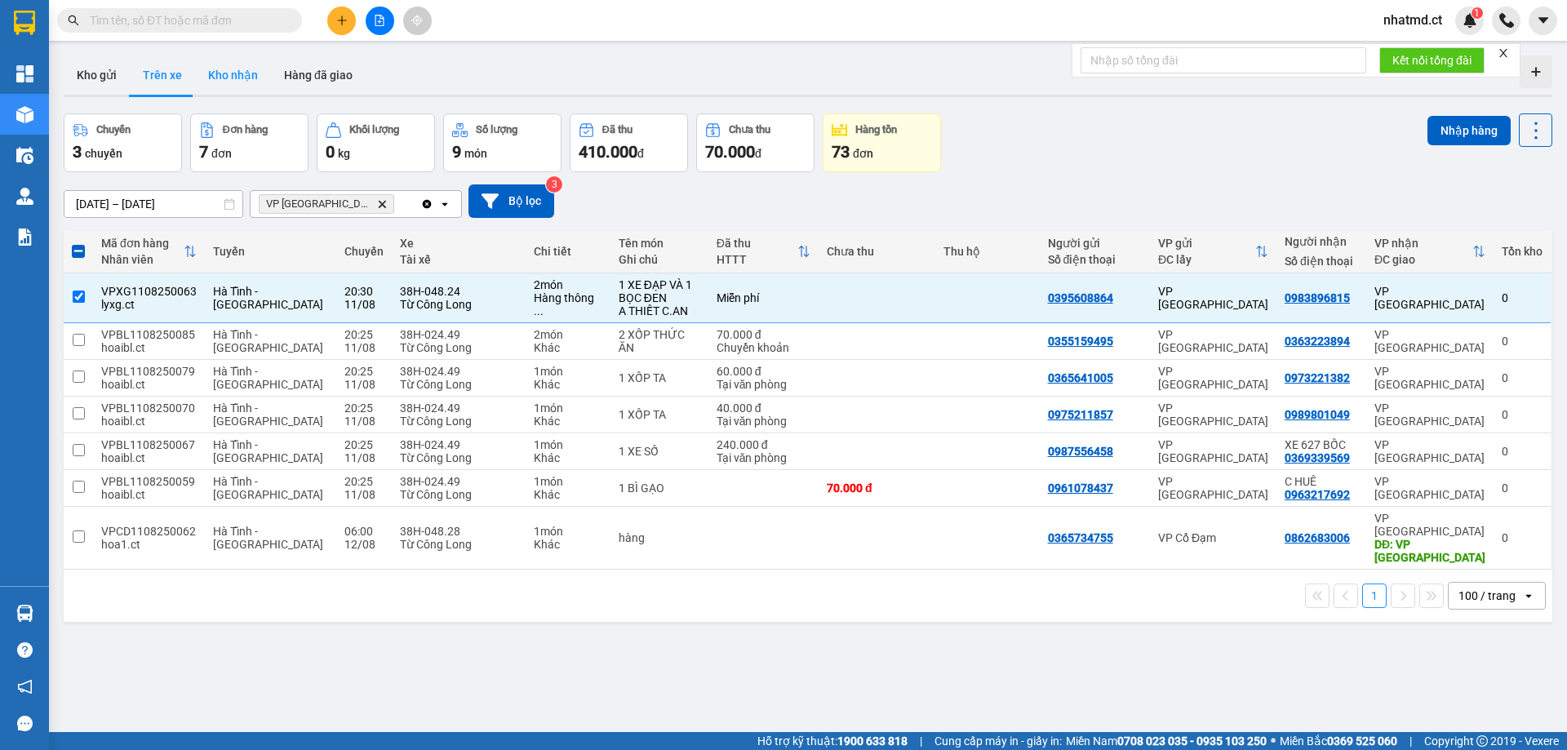
click at [241, 77] on button "Kho nhận" at bounding box center [233, 74] width 76 height 39
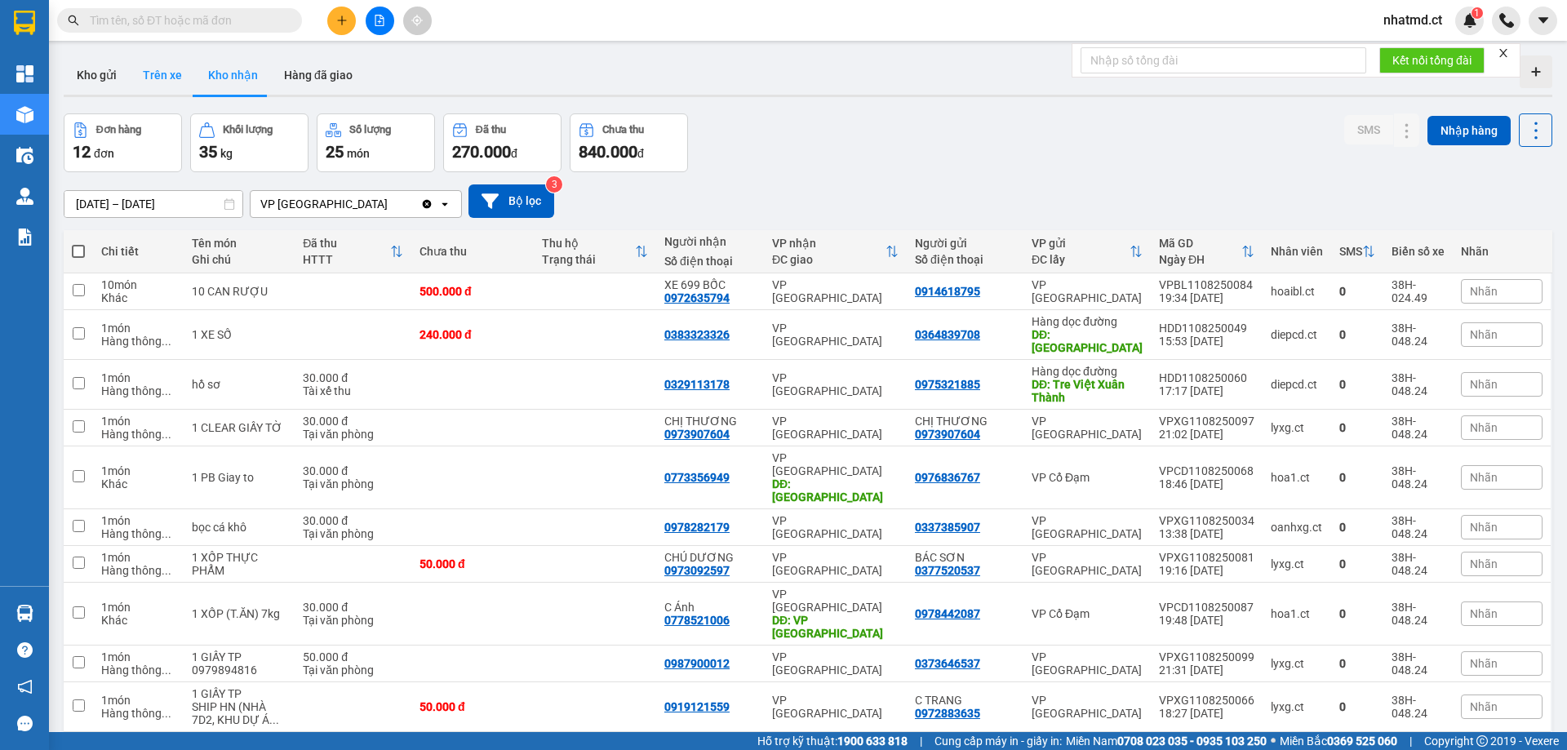
click at [179, 76] on button "Trên xe" at bounding box center [162, 74] width 65 height 39
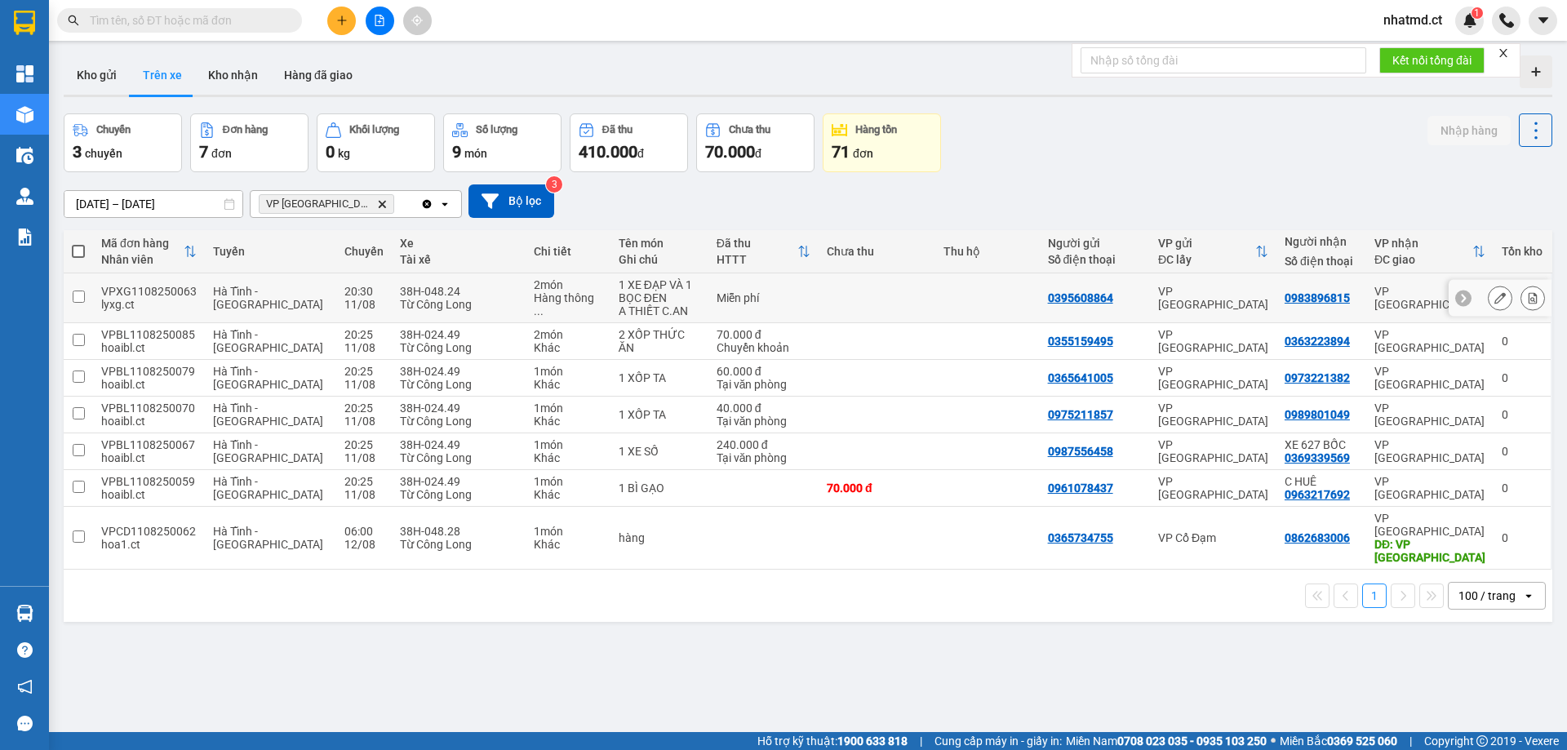
click at [683, 281] on td "1 XE ĐẠP VÀ 1 BỌC ĐEN A THIẾT C.AN" at bounding box center [659, 298] width 98 height 50
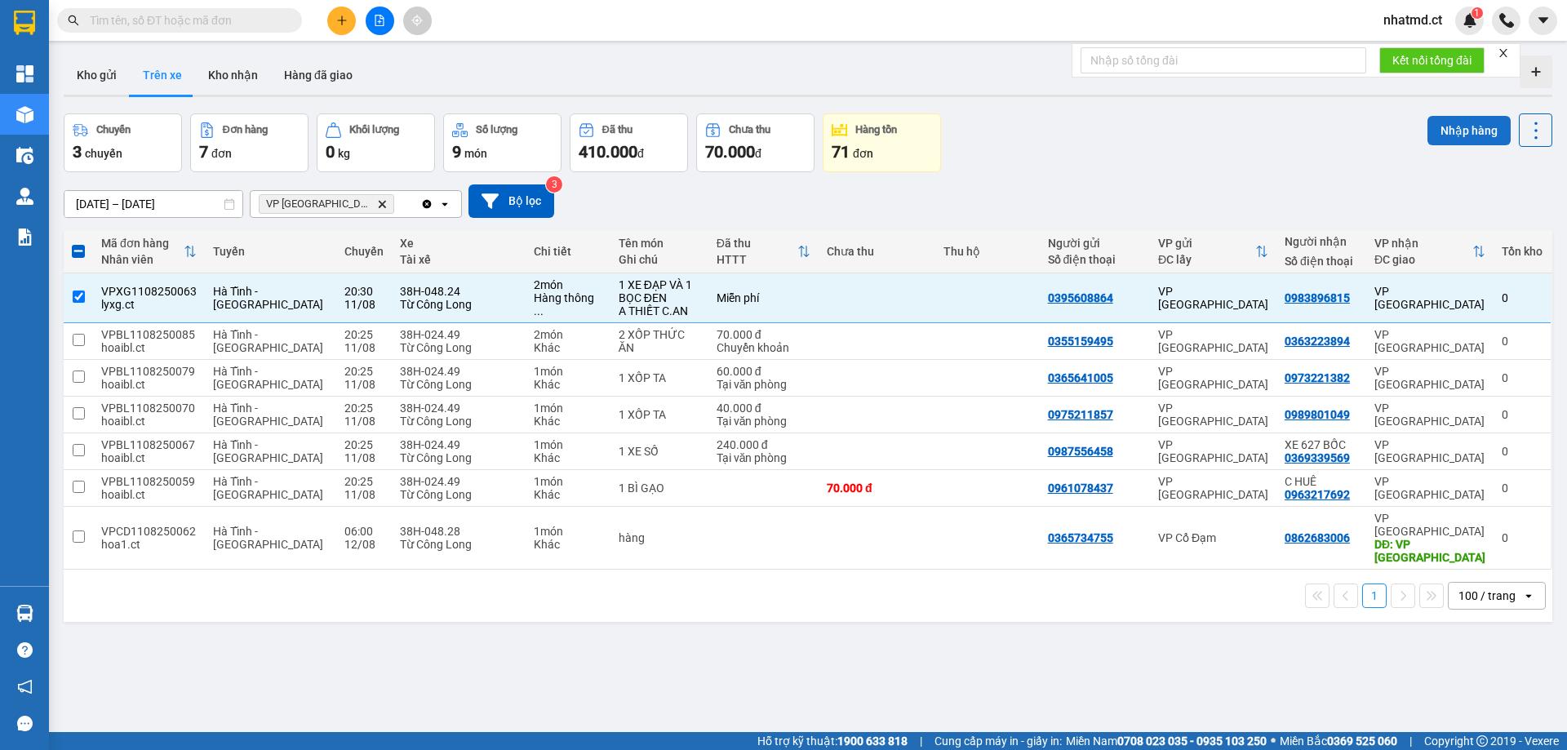
click at [1450, 126] on button "Nhập hàng" at bounding box center [1468, 130] width 83 height 29
checkbox input "false"
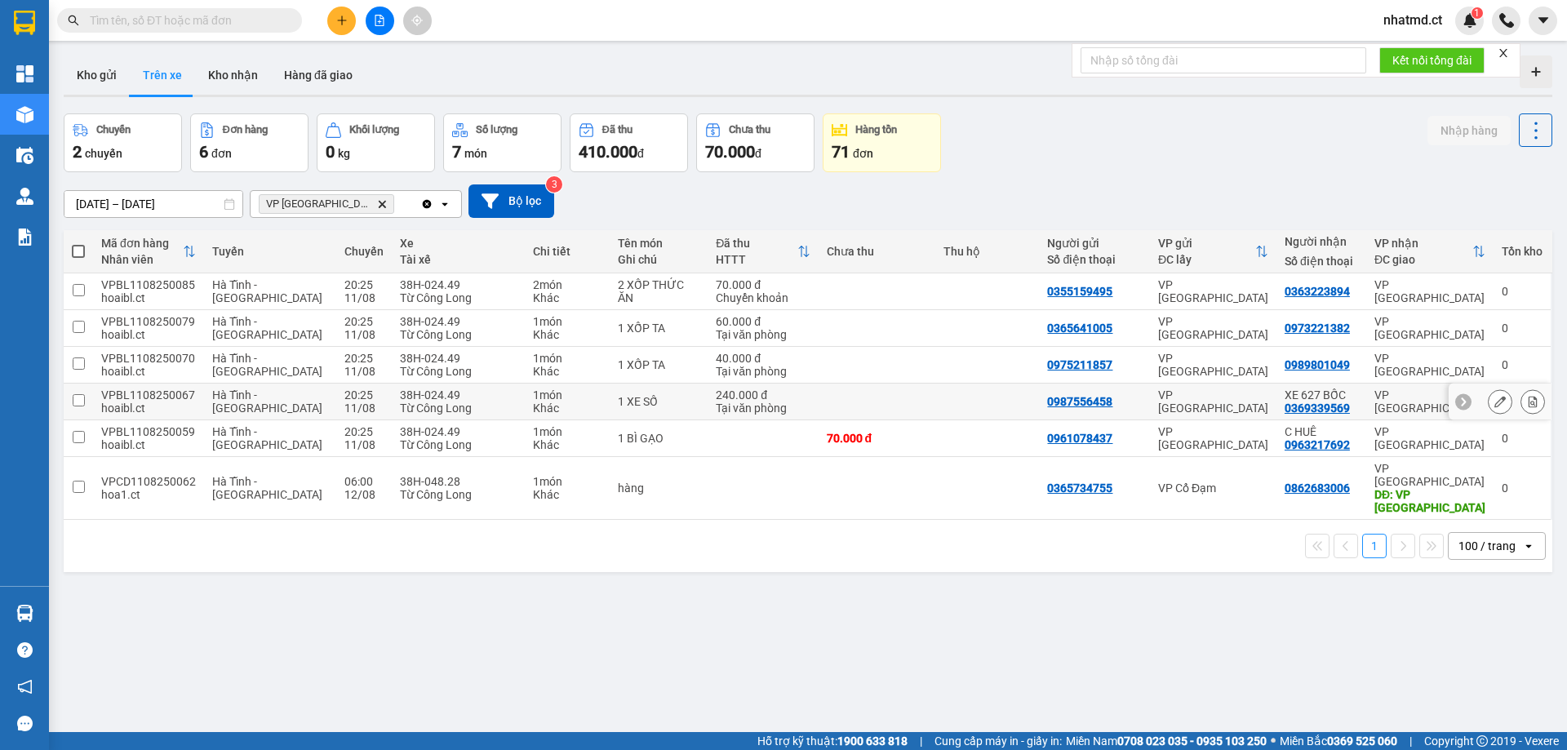
click at [1097, 406] on div "0987556458" at bounding box center [1079, 401] width 65 height 13
click at [1218, 414] on td "VP Bình Lộc" at bounding box center [1213, 401] width 126 height 37
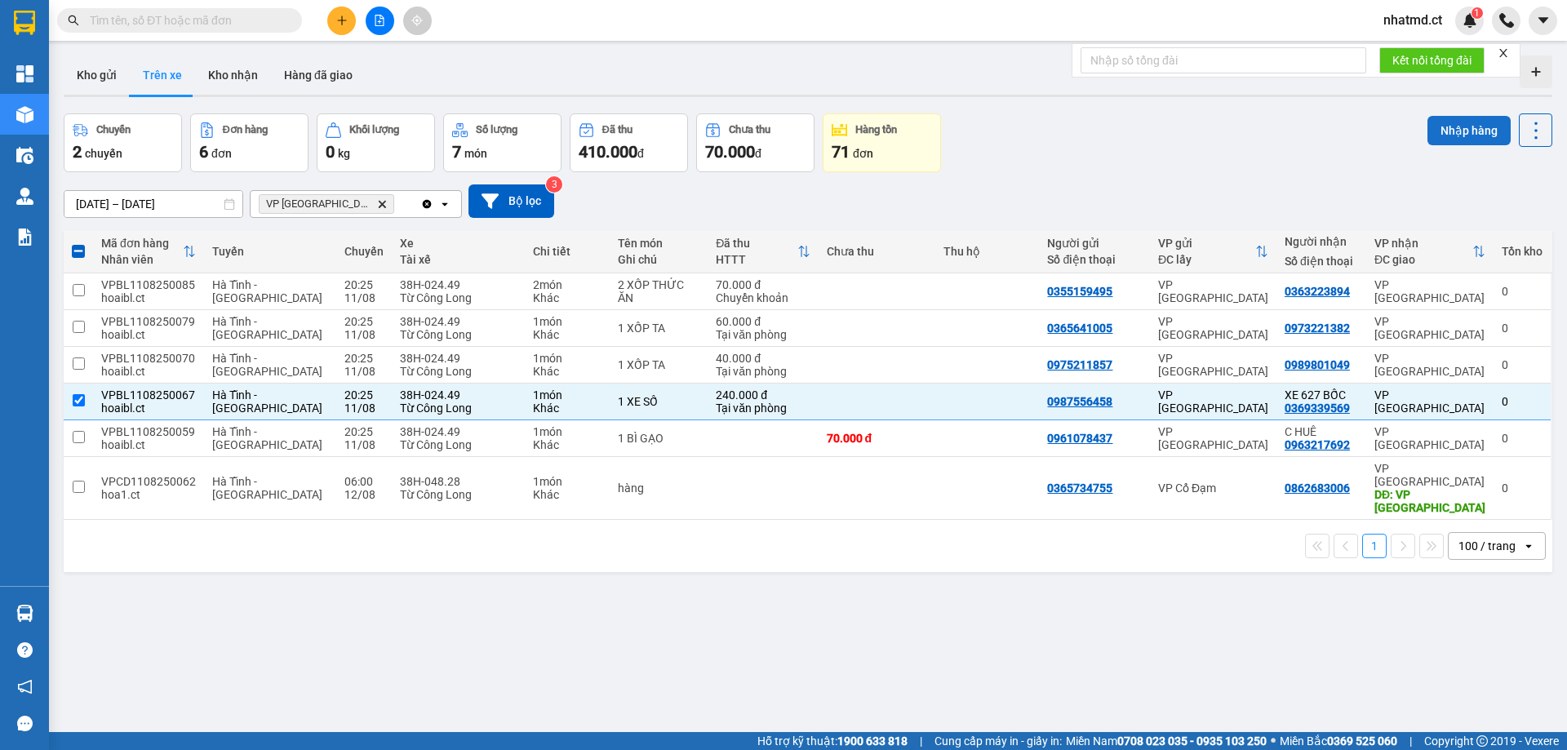
click at [1473, 133] on button "Nhập hàng" at bounding box center [1468, 130] width 83 height 29
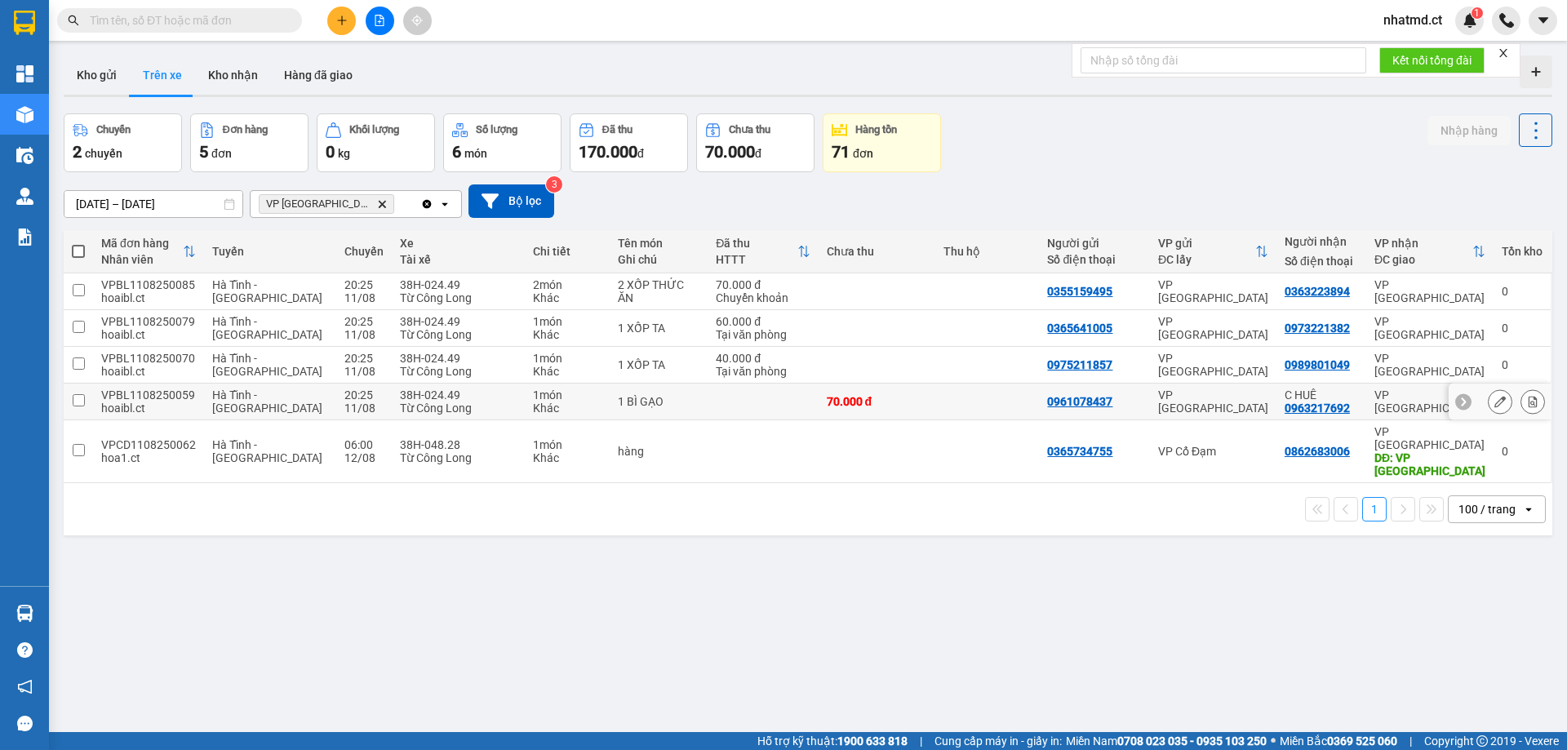
click at [674, 406] on div "1 BÌ GẠO" at bounding box center [659, 401] width 82 height 13
checkbox input "true"
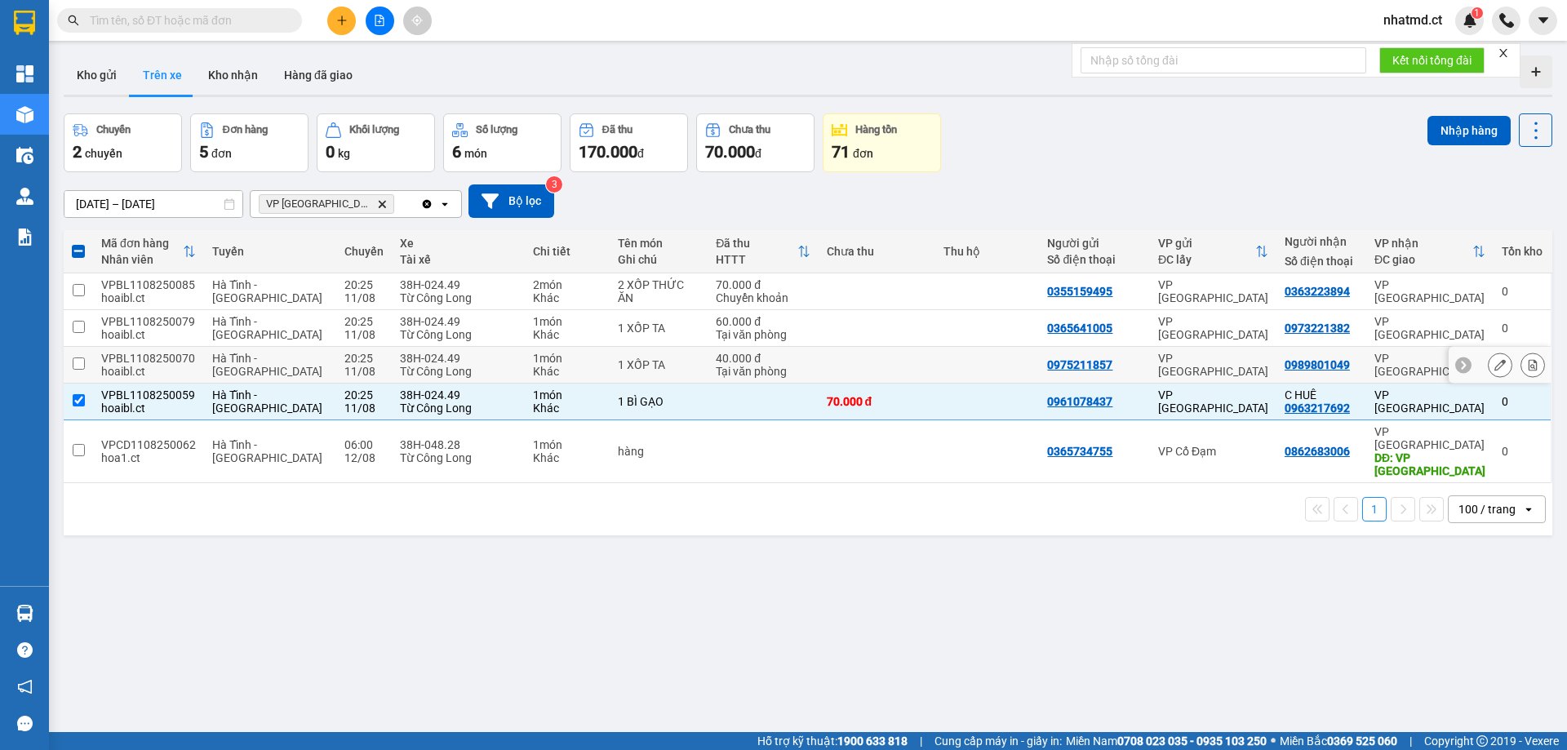
click at [653, 359] on div "1 XỐP TA" at bounding box center [659, 364] width 82 height 13
checkbox input "true"
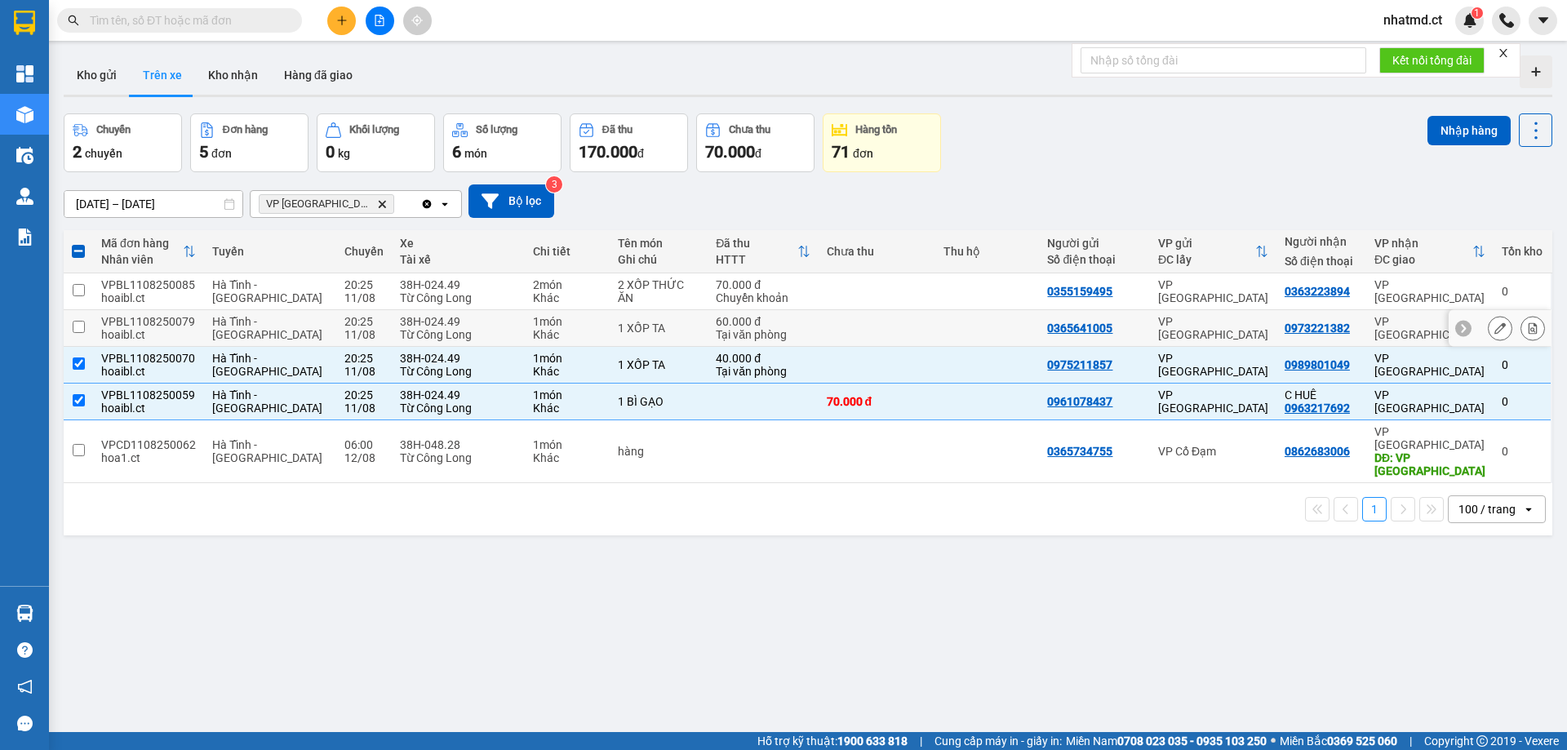
click at [652, 325] on div "1 XỐP TA" at bounding box center [659, 327] width 82 height 13
checkbox input "true"
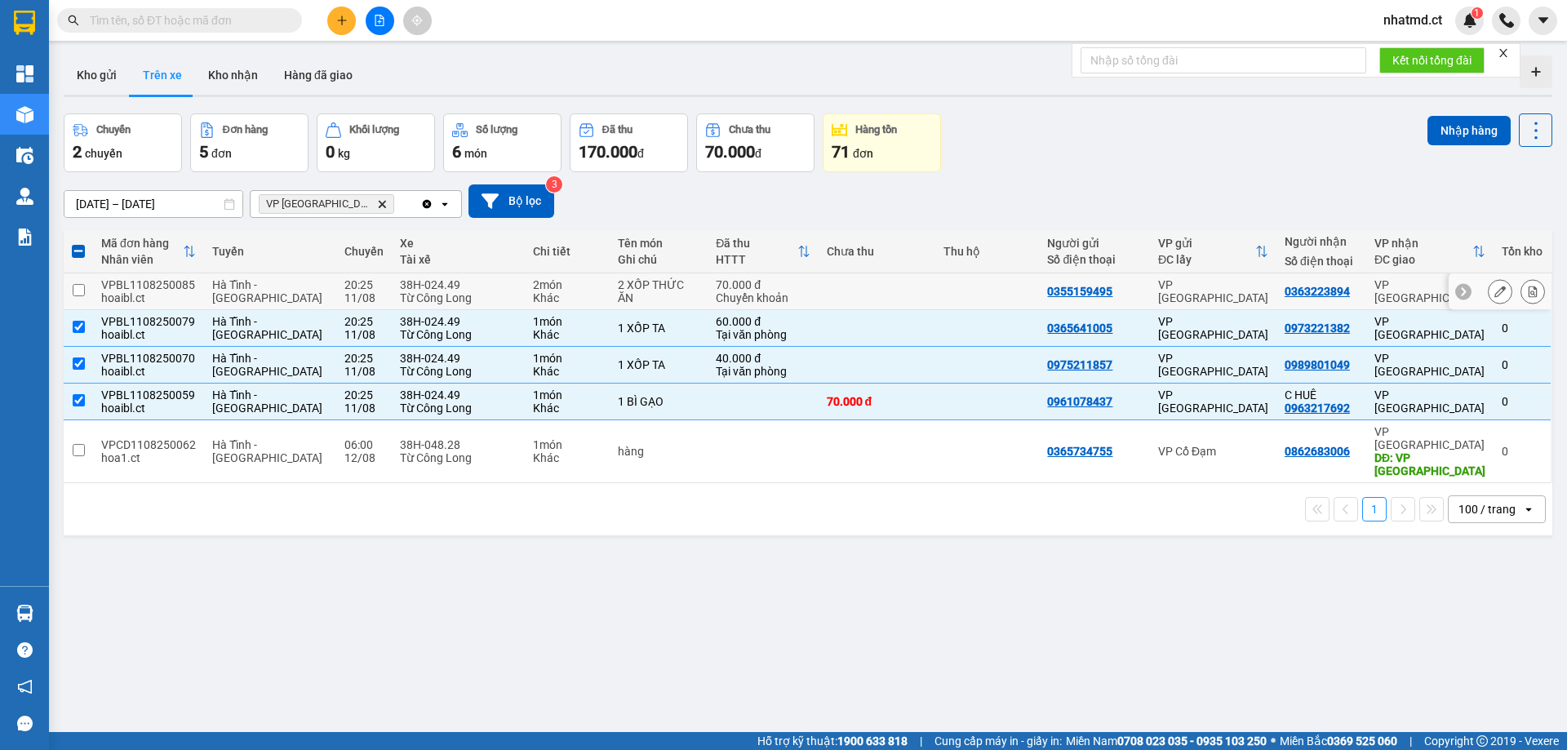
click at [651, 299] on td "2 XỐP THỨC ĂN" at bounding box center [658, 291] width 98 height 37
checkbox input "true"
